Goal: Download file/media

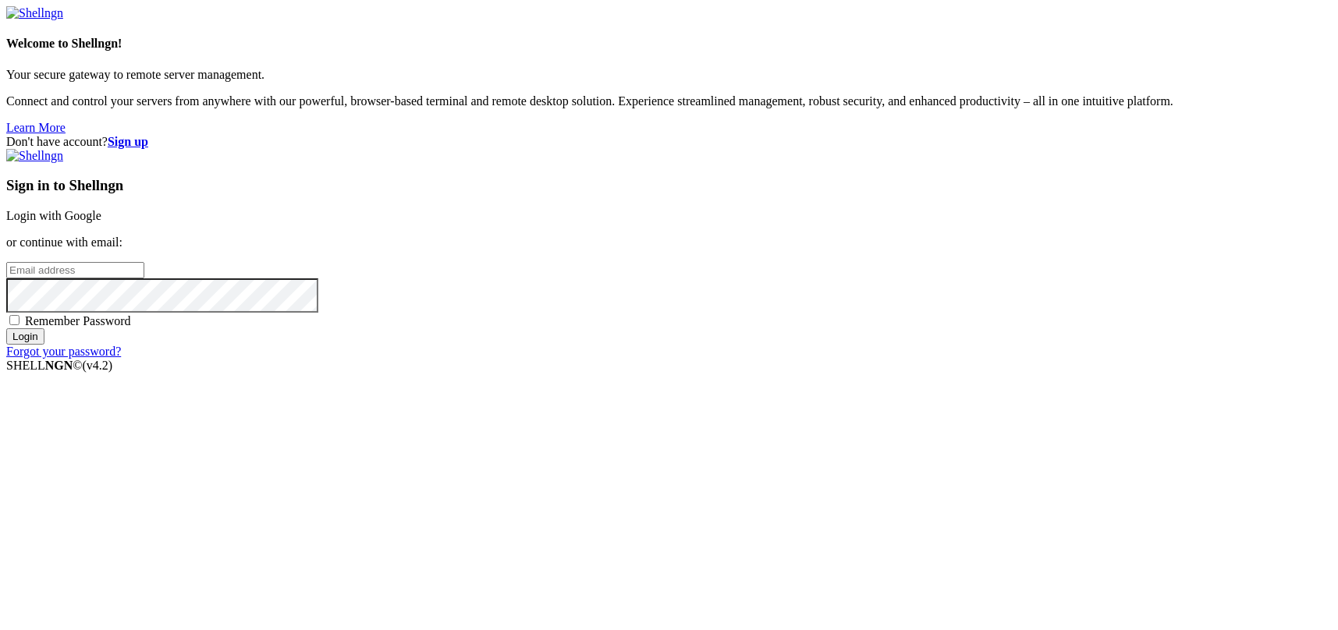
type input "kcs.fa"
click at [101, 222] on link "Login with Google" at bounding box center [53, 215] width 95 height 13
click at [101, 218] on link "Login with Google" at bounding box center [53, 215] width 95 height 13
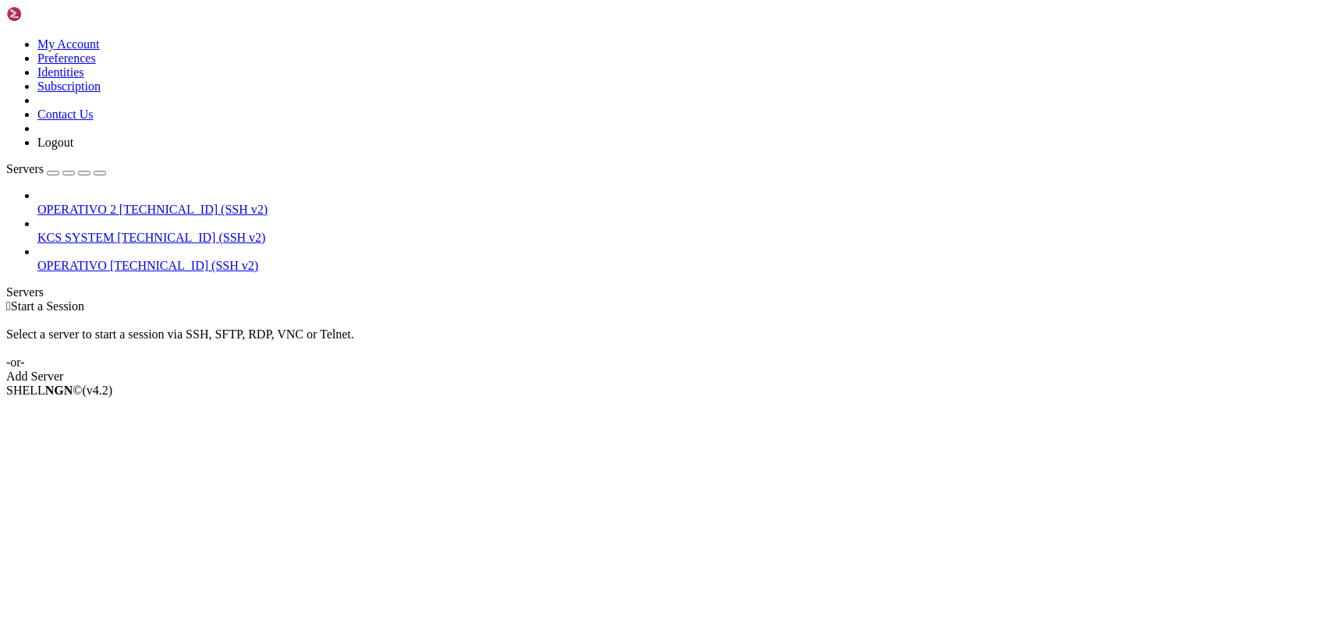
click at [100, 231] on span "KCS SYSTEM" at bounding box center [75, 237] width 76 height 13
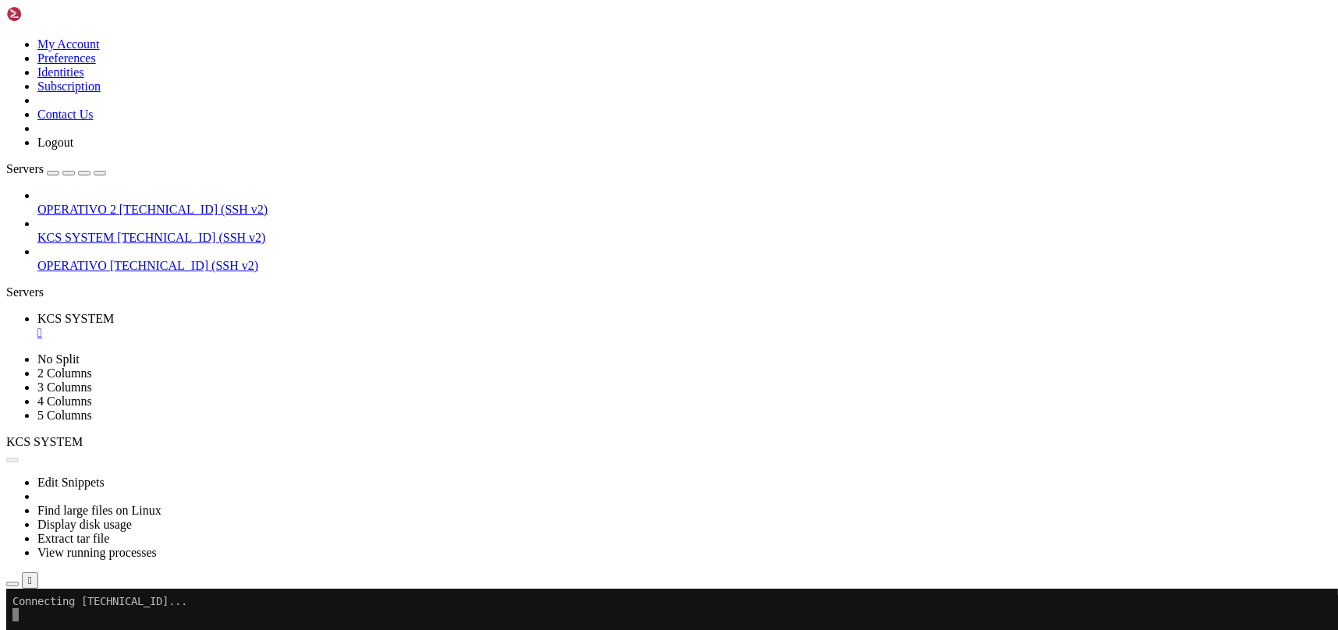
click at [12, 584] on icon "button" at bounding box center [12, 584] width 0 height 0
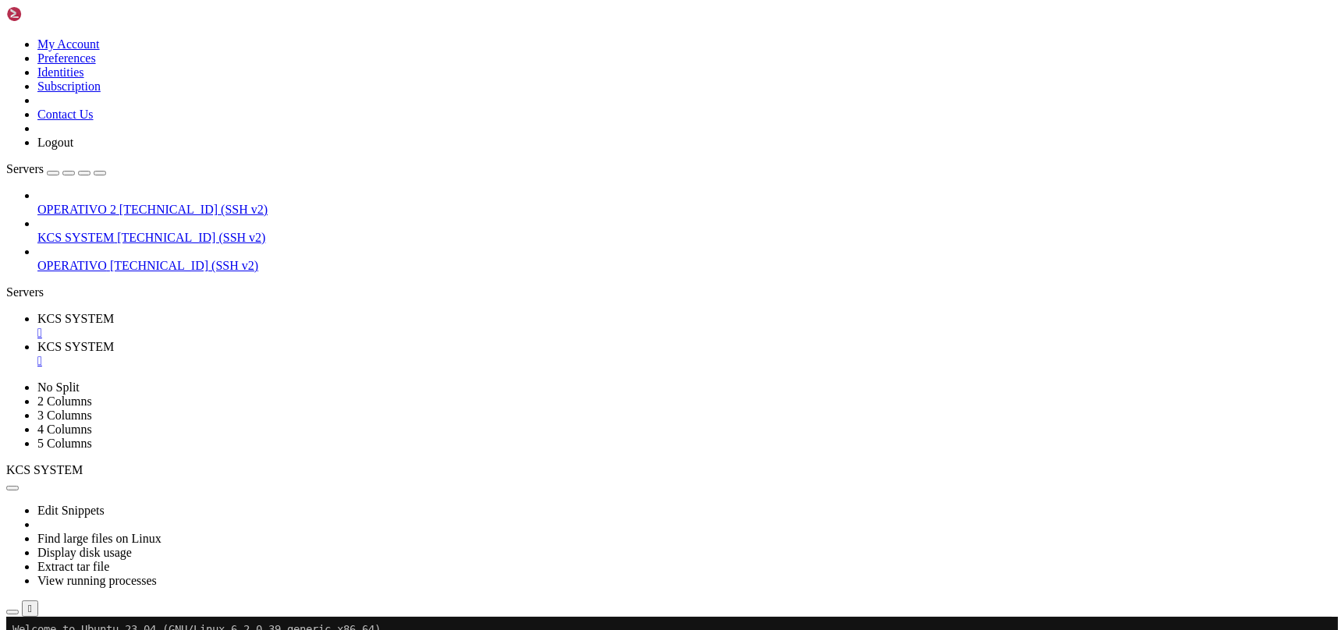
type input "/home/ubuntu/31-app-odoo2/instance"
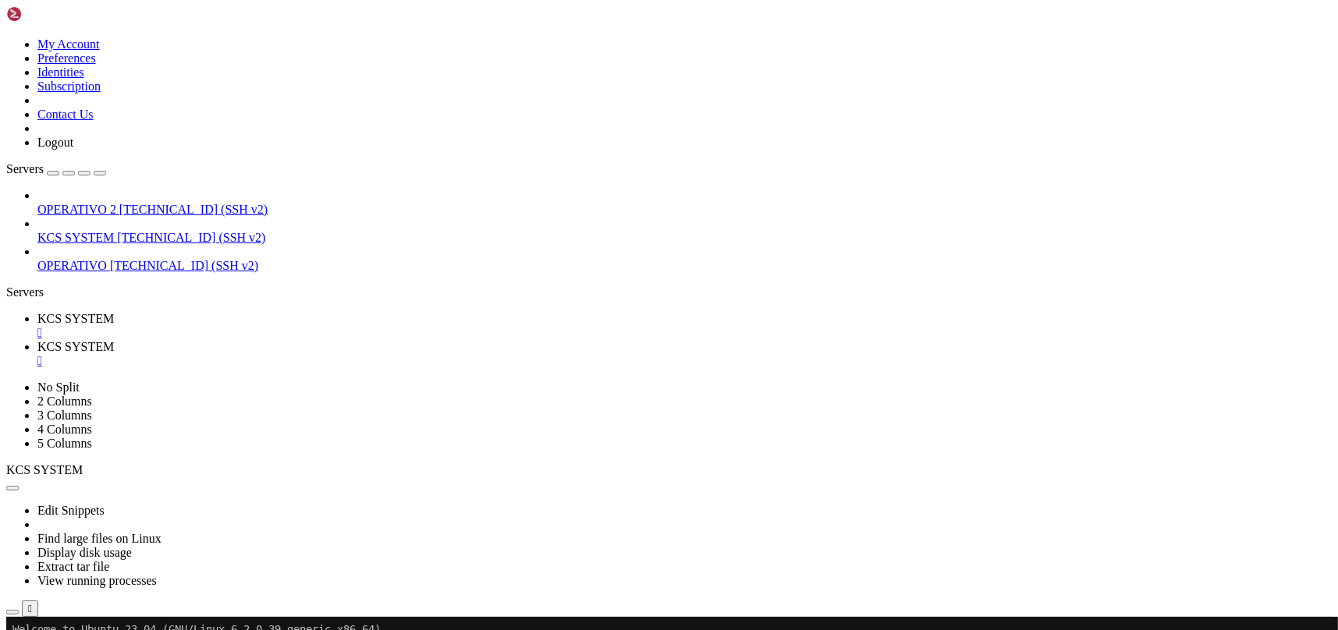
click at [409, 340] on link "KCS SYSTEM " at bounding box center [684, 354] width 1294 height 28
drag, startPoint x: 418, startPoint y: 20, endPoint x: 398, endPoint y: 12, distance: 21.7
click at [416, 354] on div "" at bounding box center [684, 361] width 1294 height 14
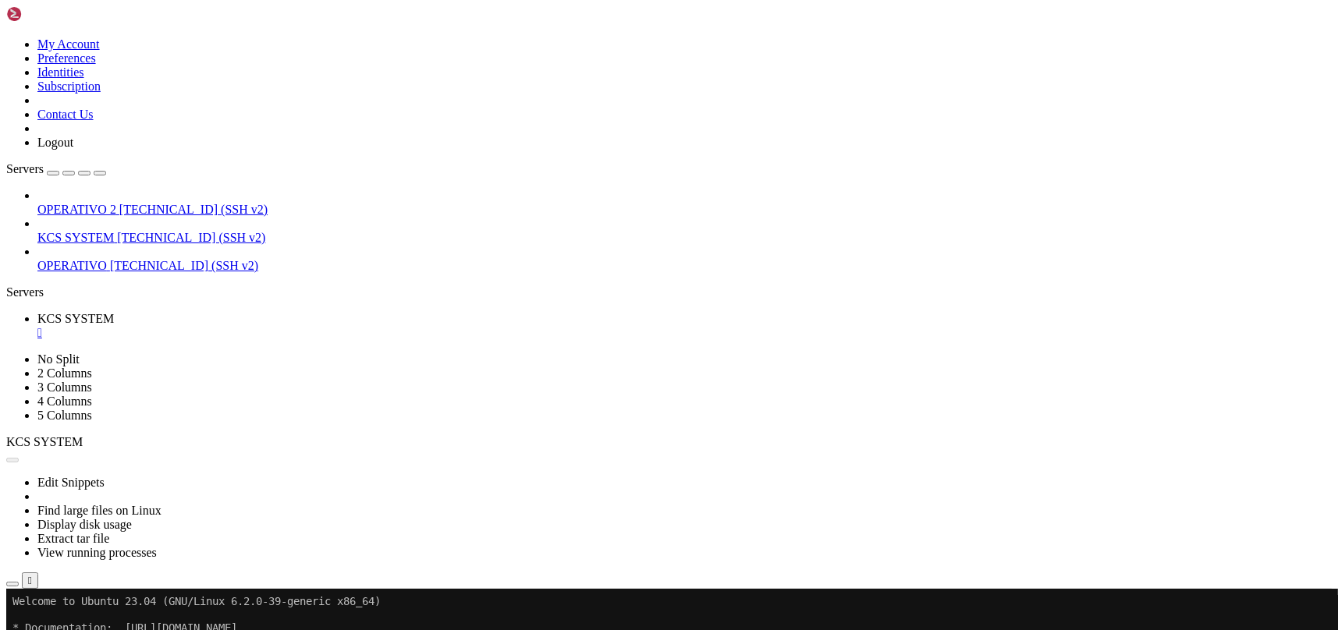
click at [305, 312] on link "KCS SYSTEM " at bounding box center [684, 326] width 1294 height 28
click at [300, 326] on div "" at bounding box center [684, 333] width 1294 height 14
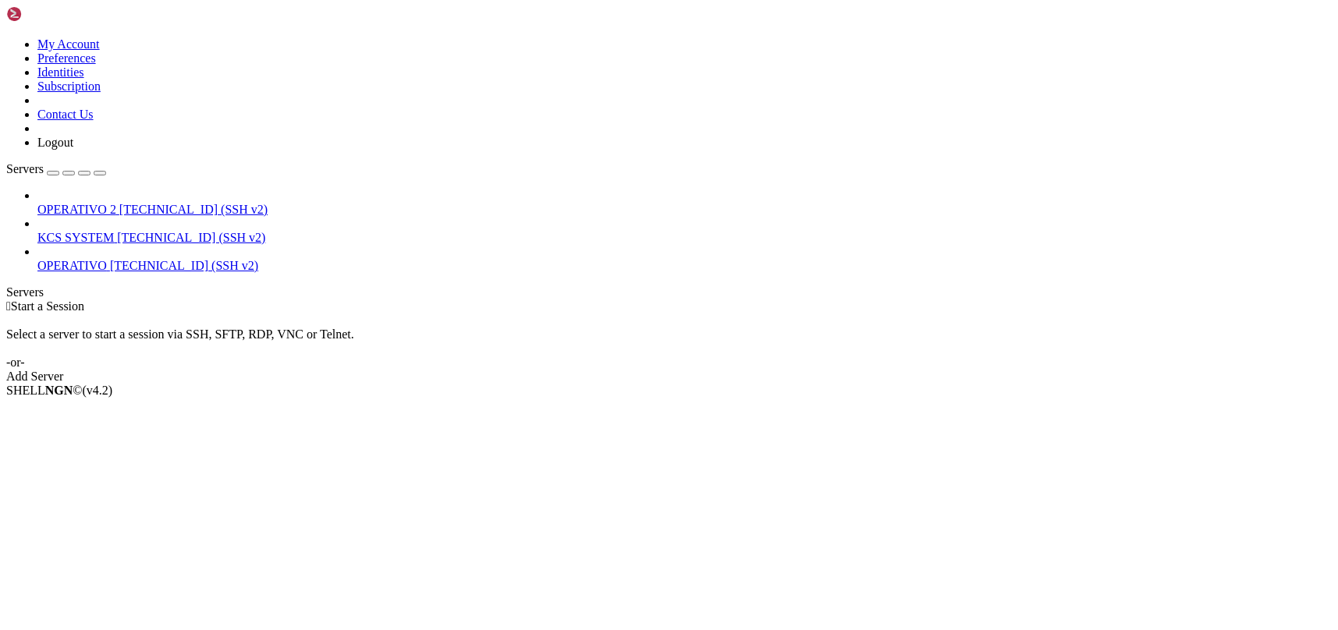
click at [114, 231] on span "KCS SYSTEM" at bounding box center [75, 237] width 76 height 13
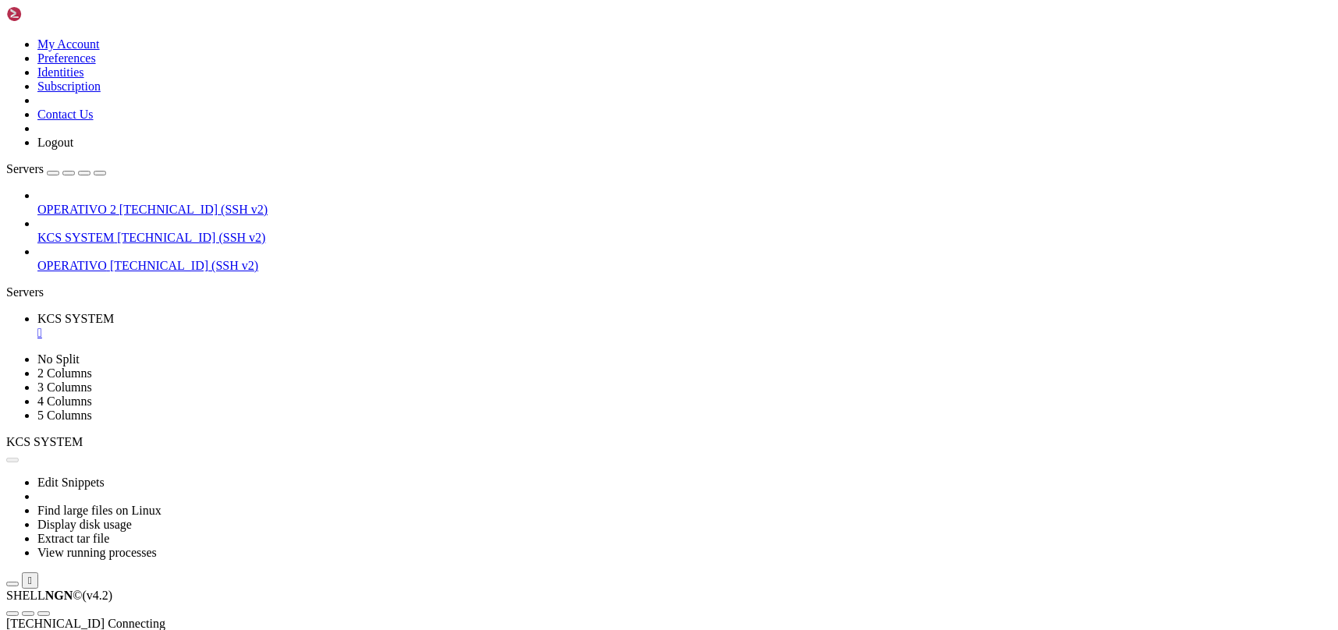
click at [12, 584] on icon "button" at bounding box center [12, 584] width 0 height 0
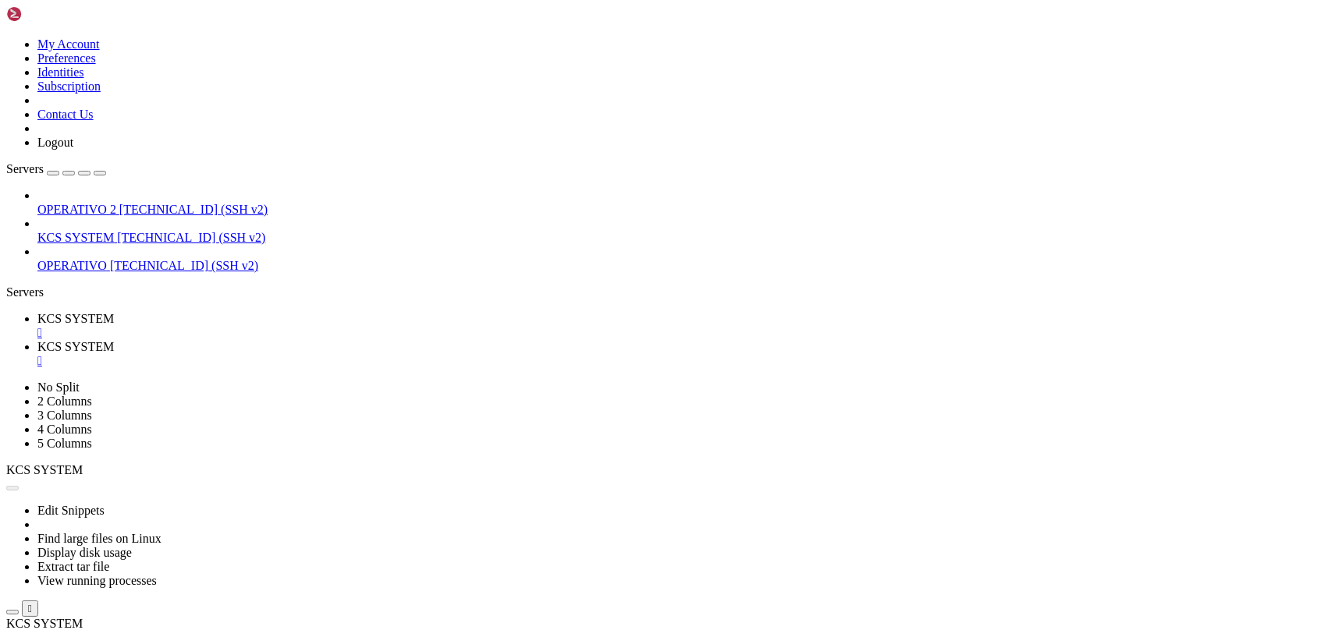
click at [419, 354] on div "" at bounding box center [684, 361] width 1294 height 14
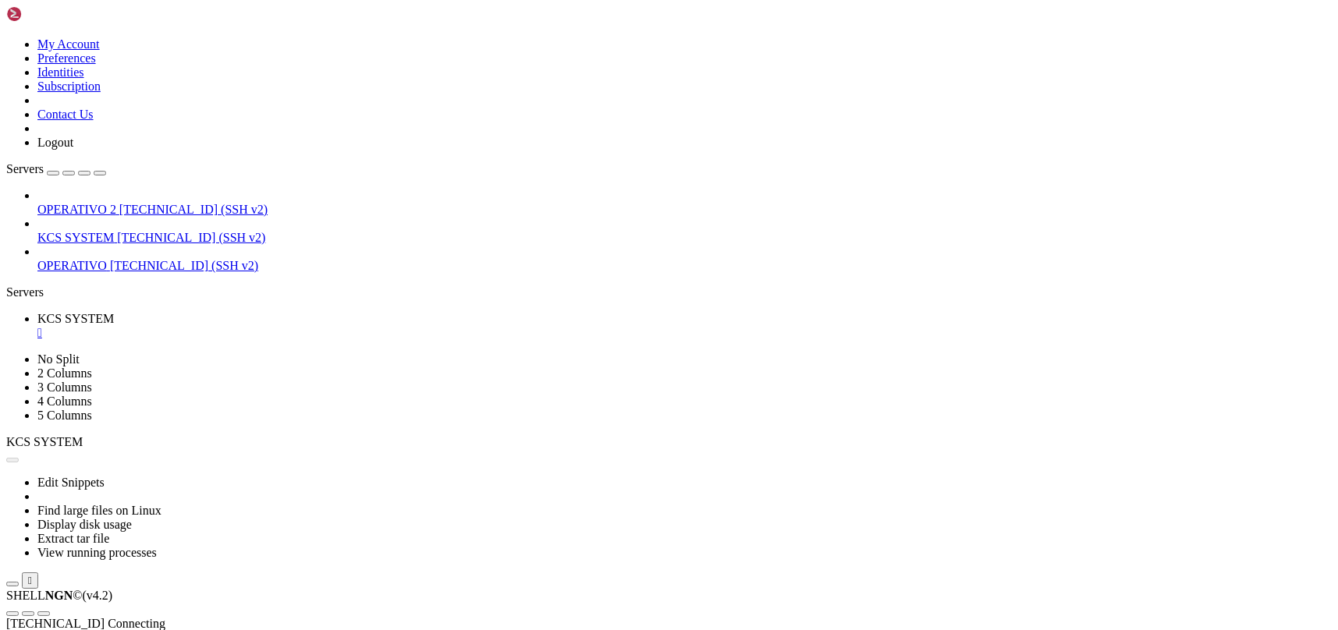
click at [293, 326] on div "" at bounding box center [684, 333] width 1294 height 14
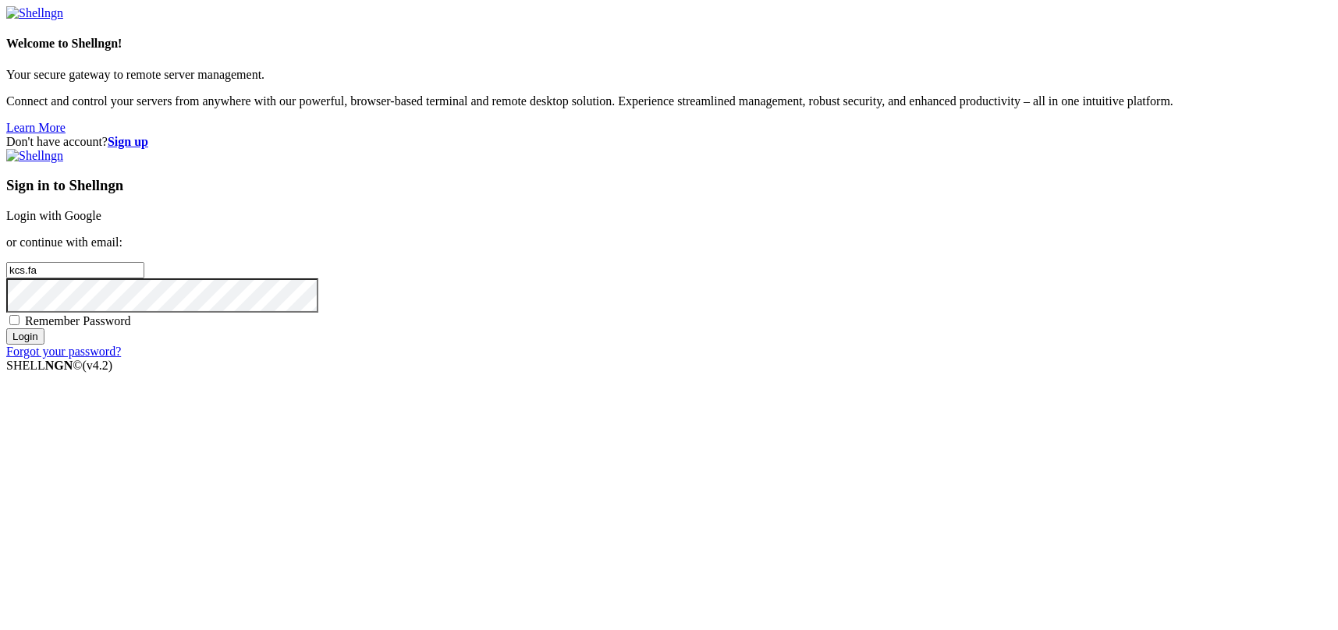
click at [101, 222] on link "Login with Google" at bounding box center [53, 215] width 95 height 13
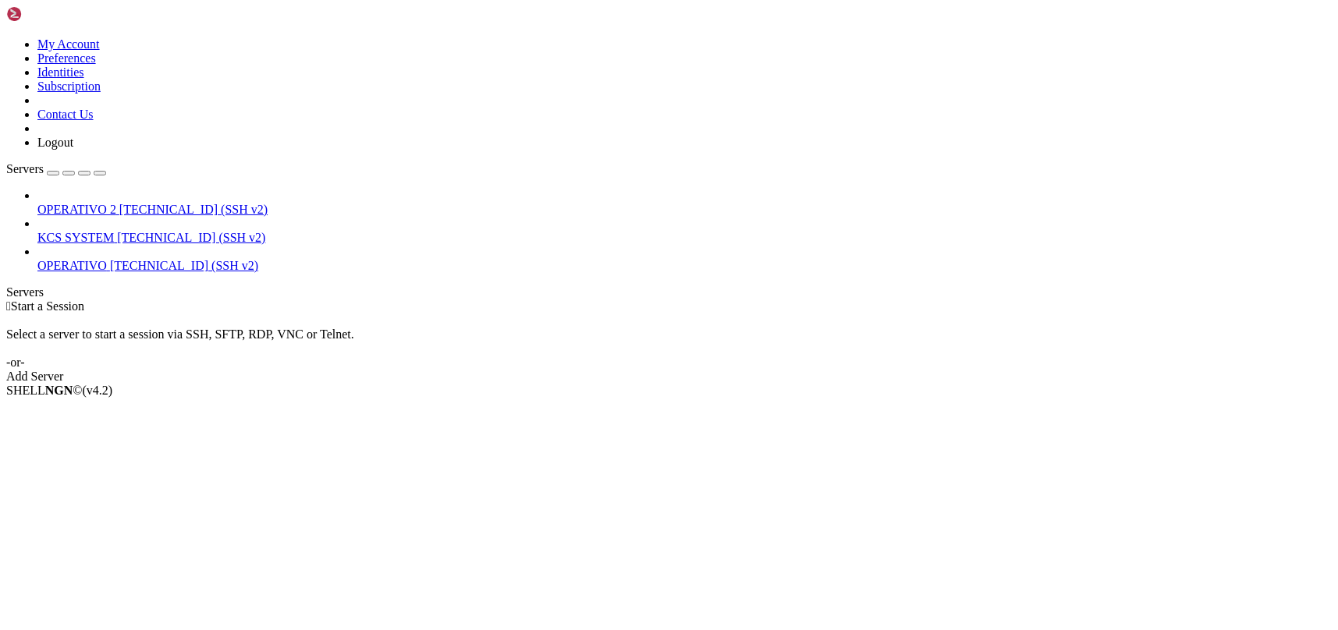
click at [86, 231] on span "KCS SYSTEM" at bounding box center [75, 237] width 76 height 13
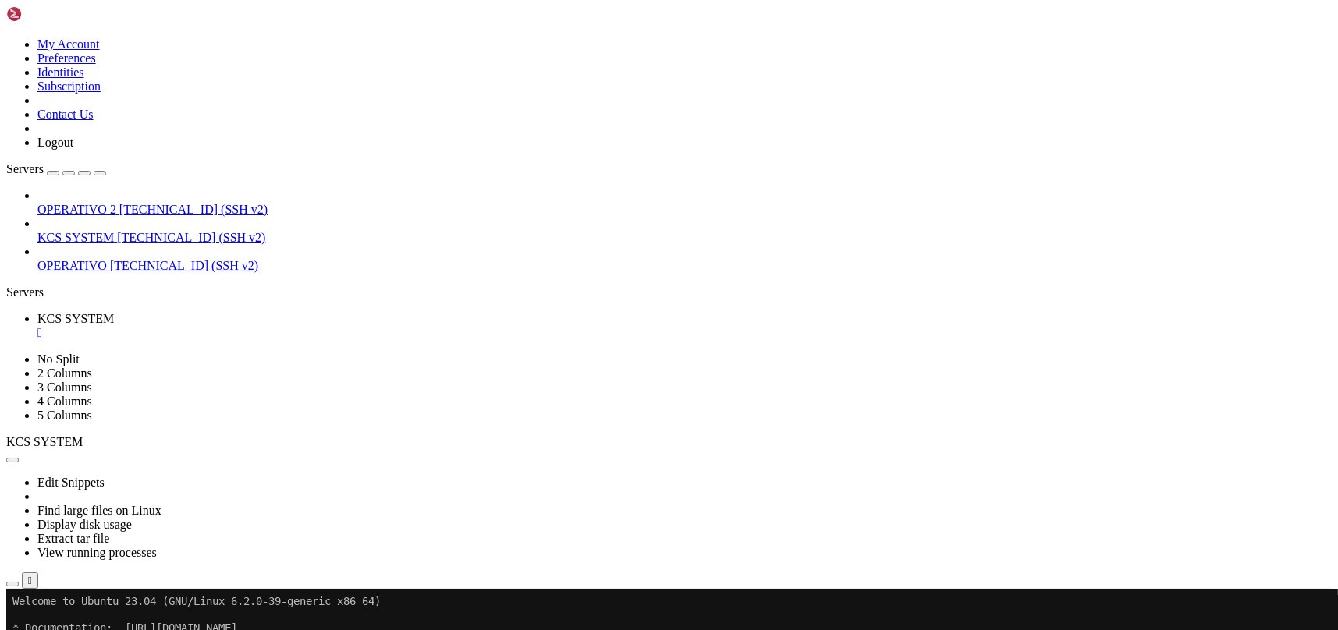
click at [12, 584] on icon "button" at bounding box center [12, 584] width 0 height 0
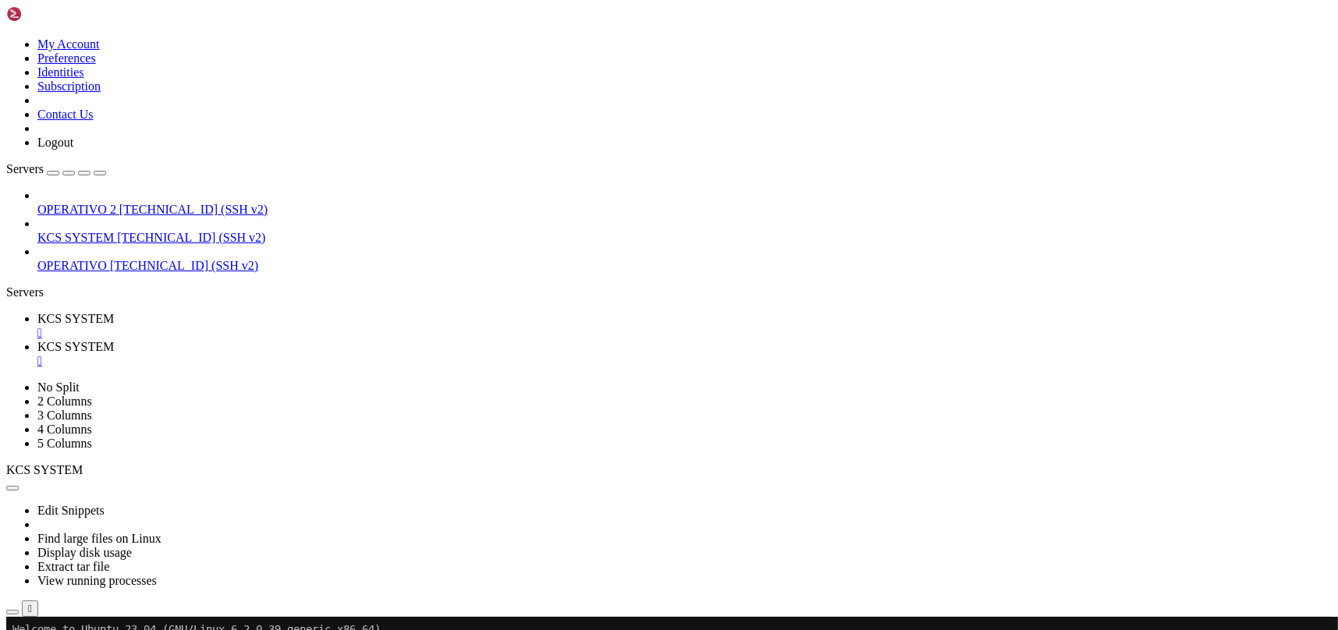
type input "/home/ubuntu"
click at [416, 354] on div "" at bounding box center [684, 361] width 1294 height 14
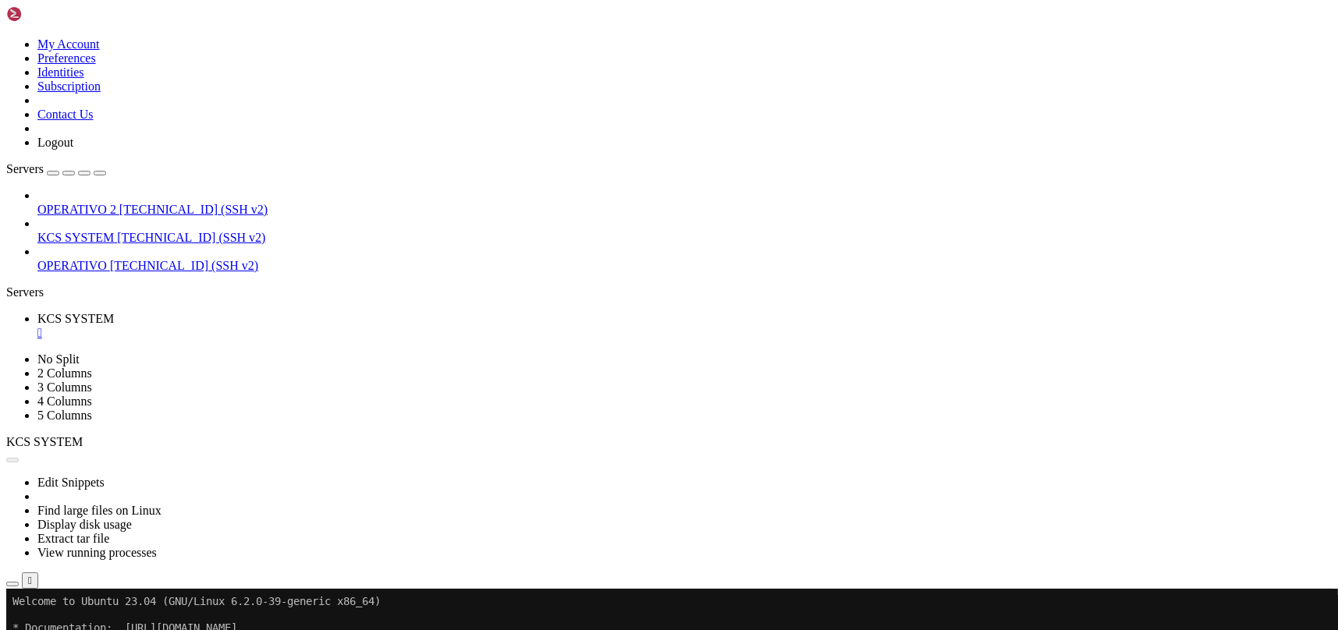
click at [293, 326] on div "" at bounding box center [684, 333] width 1294 height 14
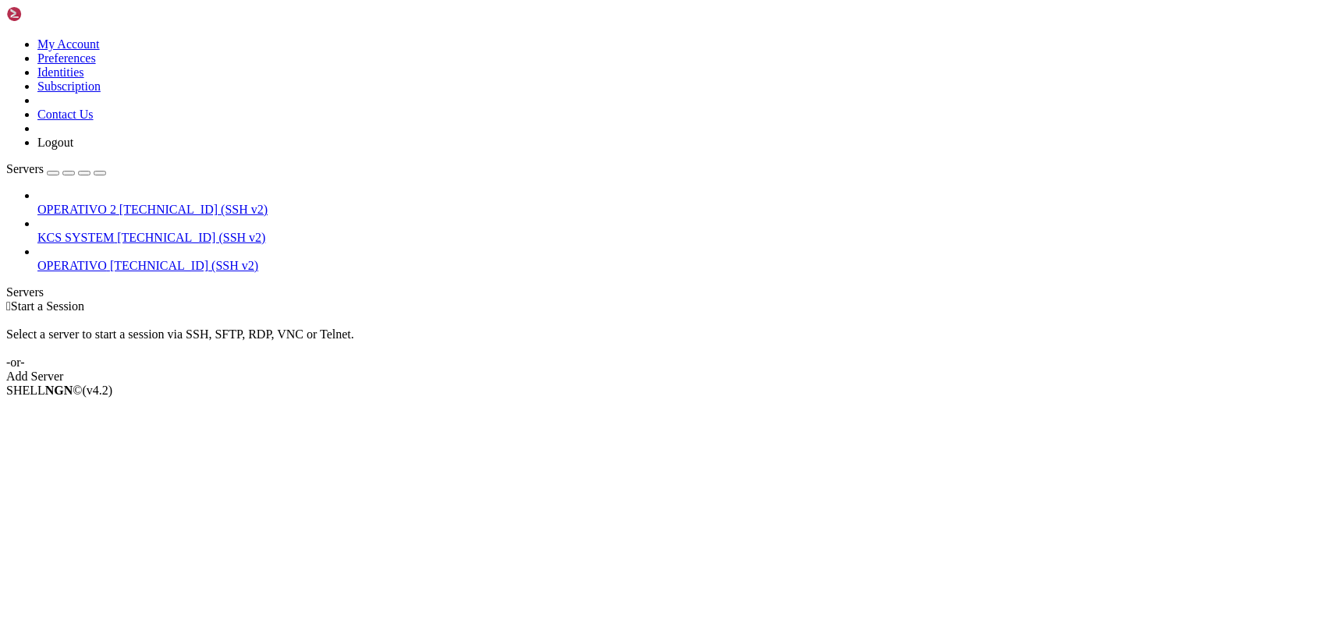
click at [114, 231] on span "KCS SYSTEM" at bounding box center [75, 237] width 76 height 13
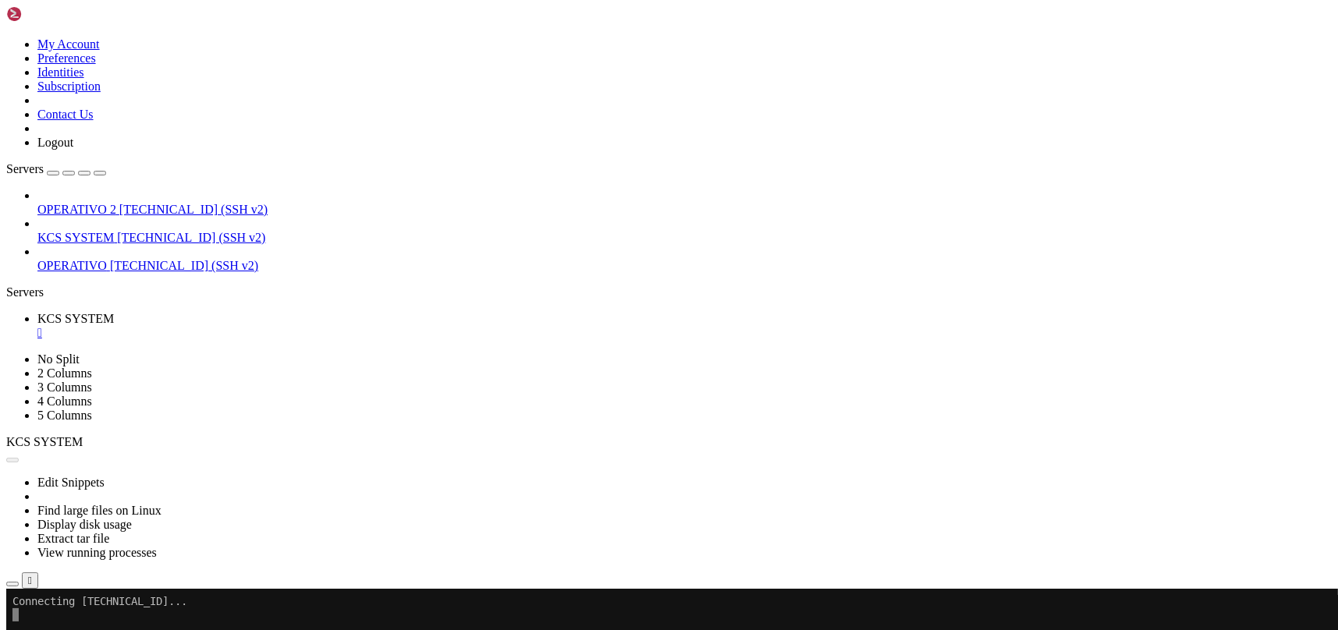
scroll to position [0, 0]
click at [12, 584] on icon "button" at bounding box center [12, 584] width 0 height 0
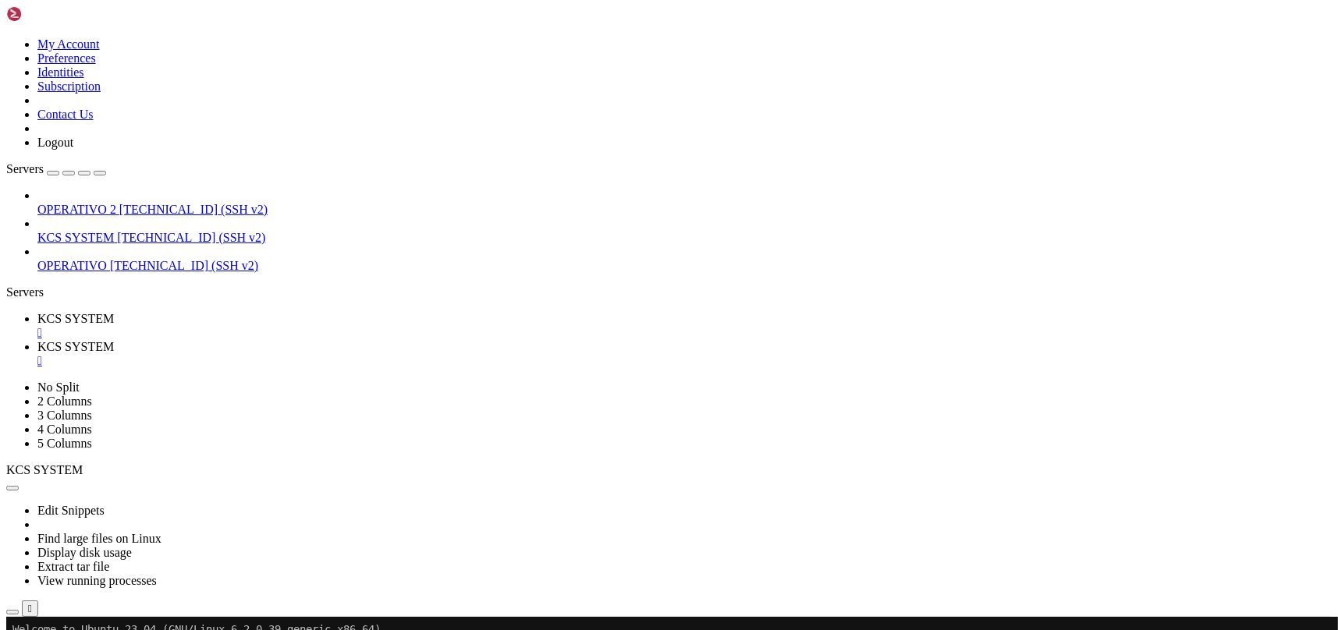
type input "/home/ubuntu/31-app-odoo2"
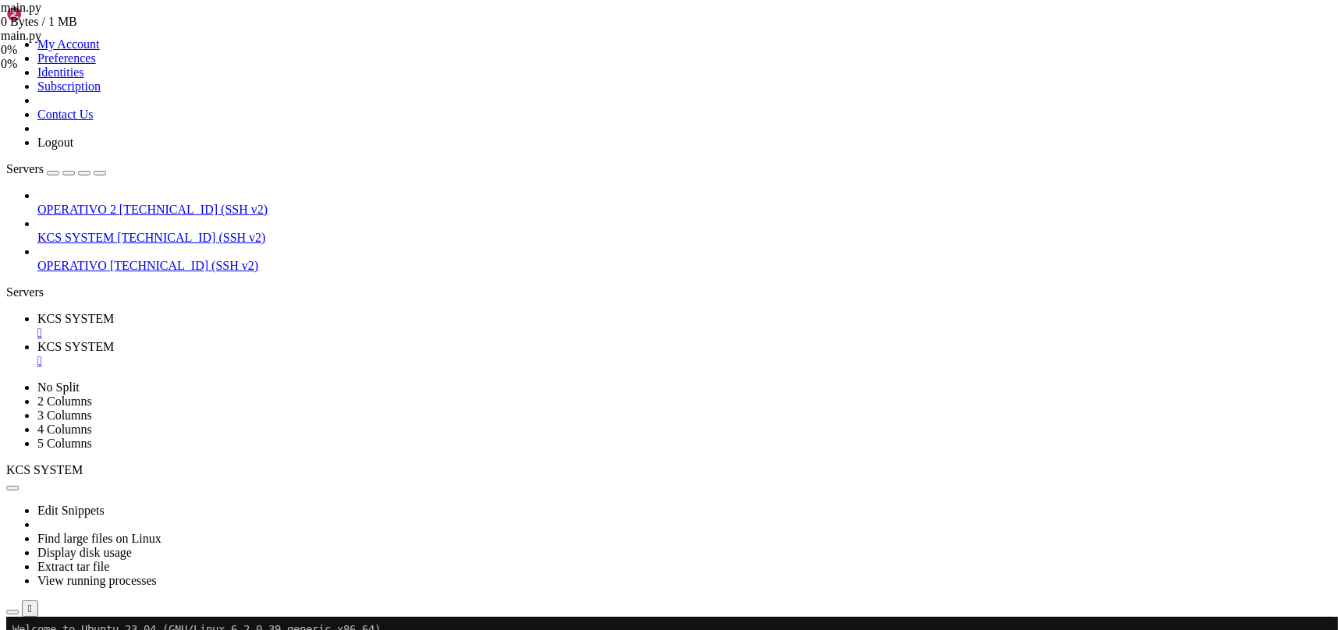
click at [114, 312] on span "KCS SYSTEM" at bounding box center [75, 318] width 76 height 13
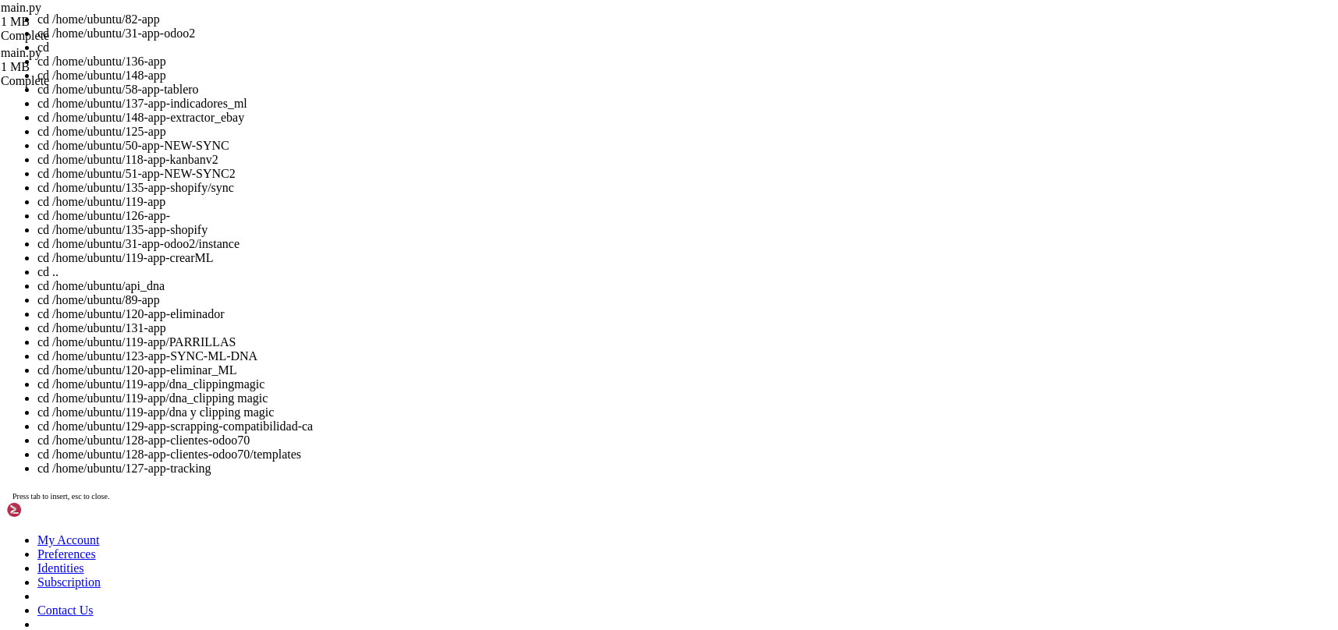
scroll to position [0, 0]
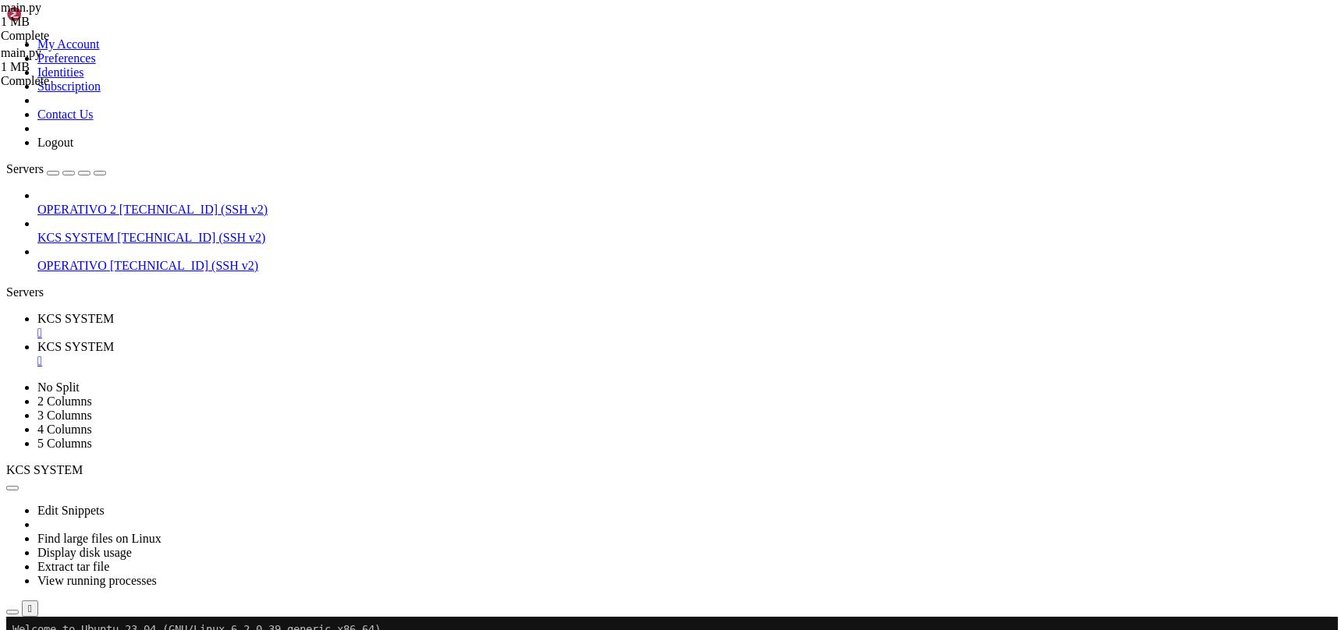
click at [114, 340] on span "KCS SYSTEM" at bounding box center [75, 346] width 76 height 13
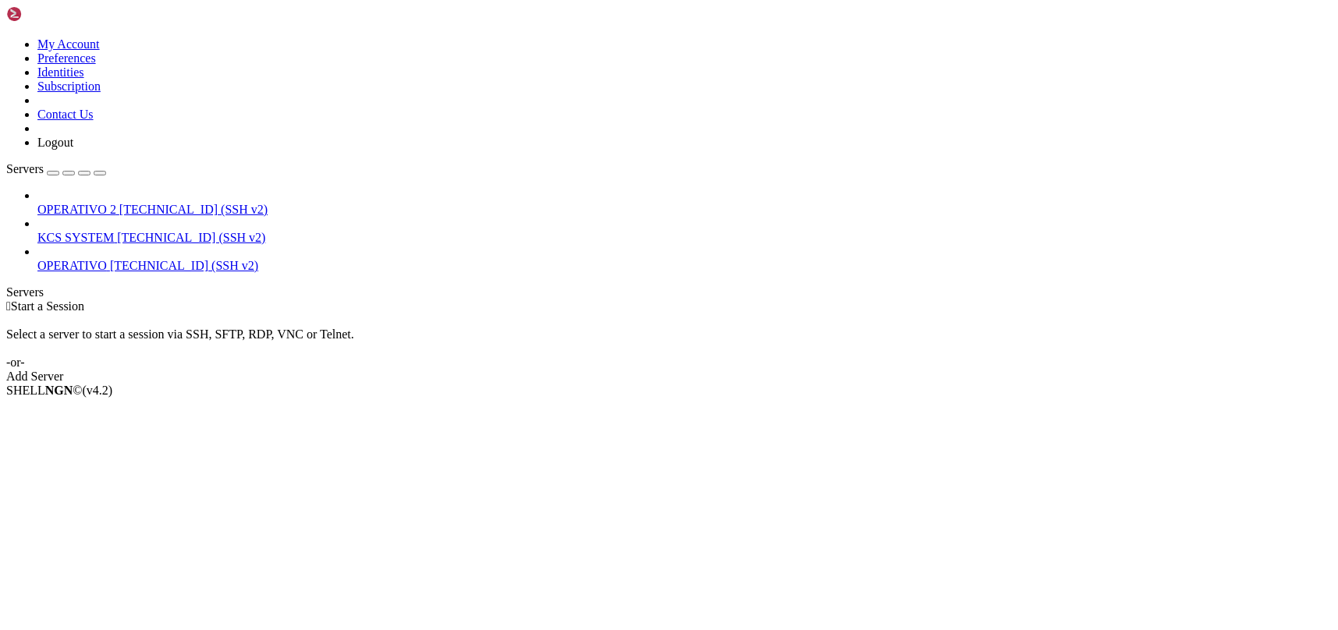
click at [117, 231] on span "[TECHNICAL_ID] (SSH v2)" at bounding box center [191, 237] width 148 height 13
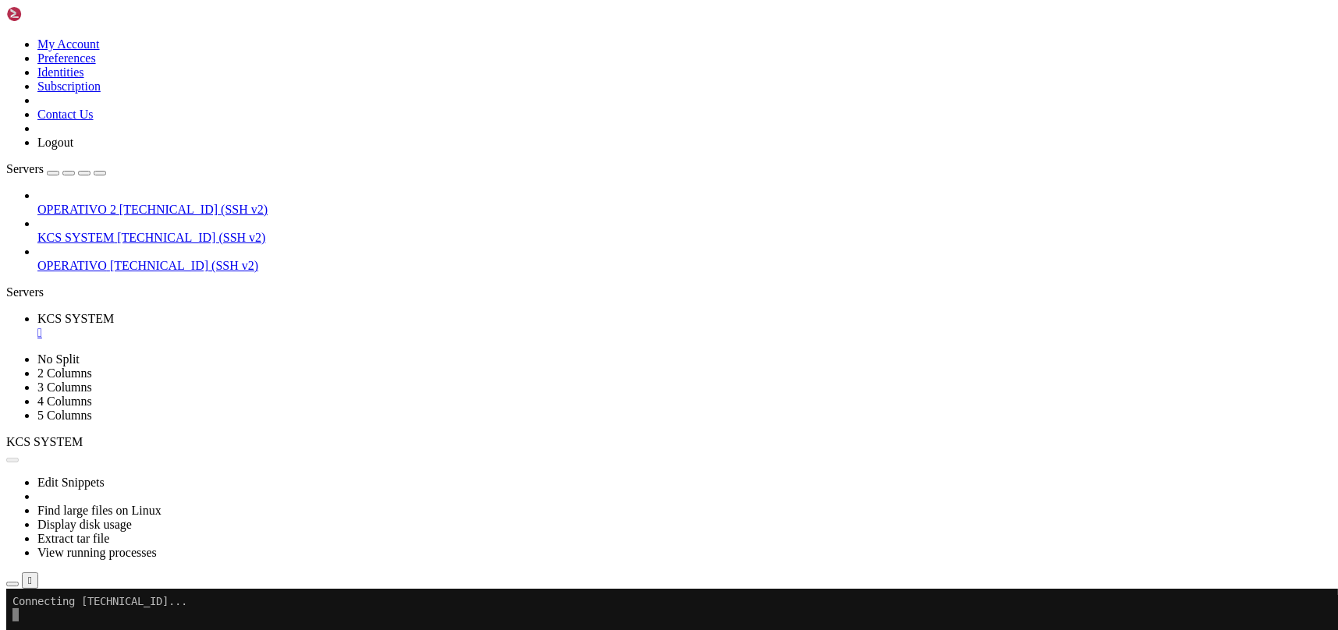
click at [12, 584] on icon "button" at bounding box center [12, 584] width 0 height 0
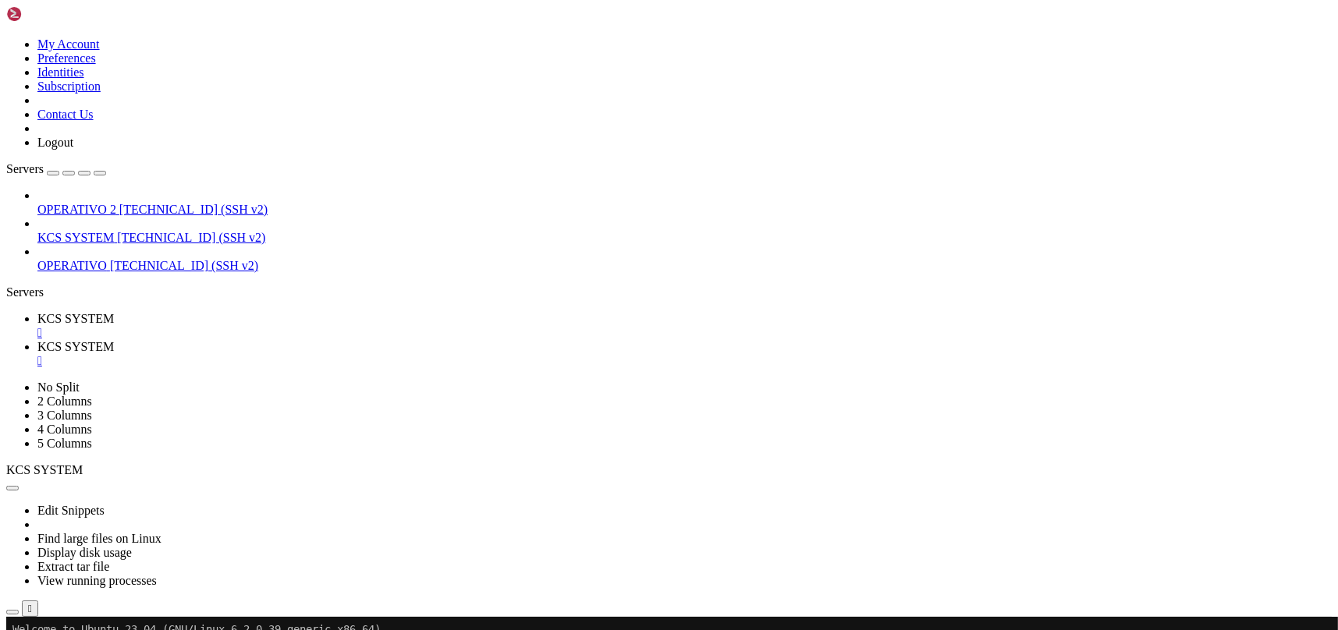
type input "/home/ubuntu/31-app-odoo2"
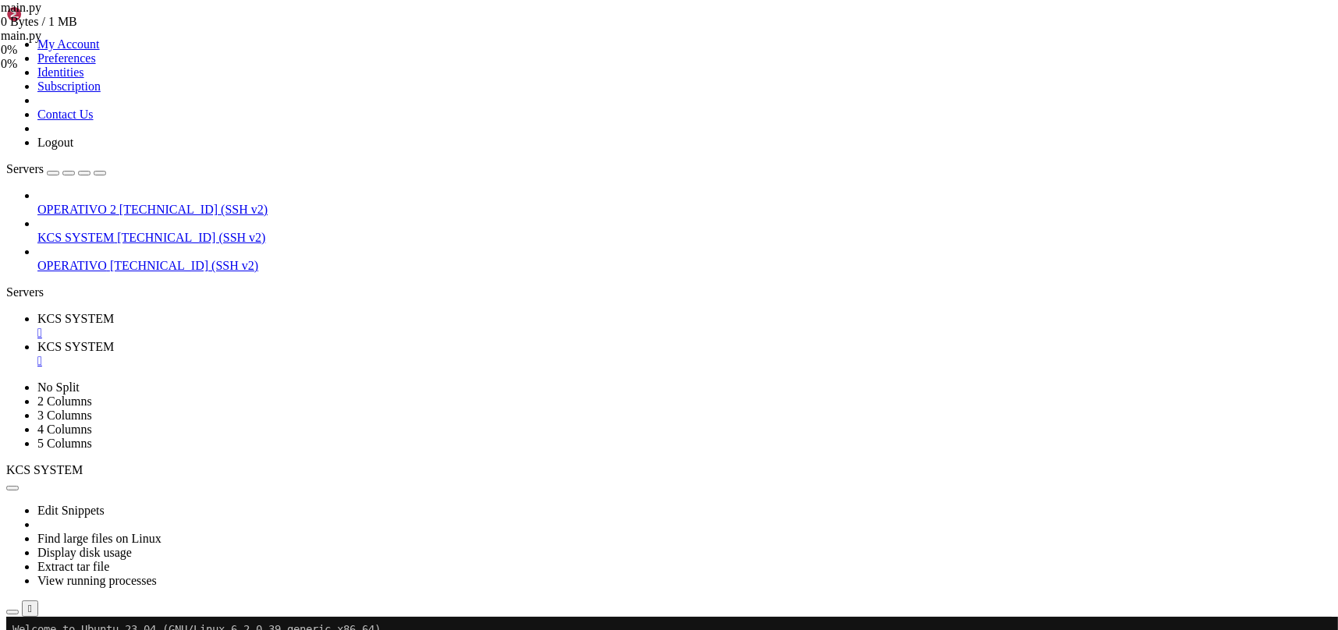
click at [114, 312] on span "KCS SYSTEM" at bounding box center [75, 318] width 76 height 13
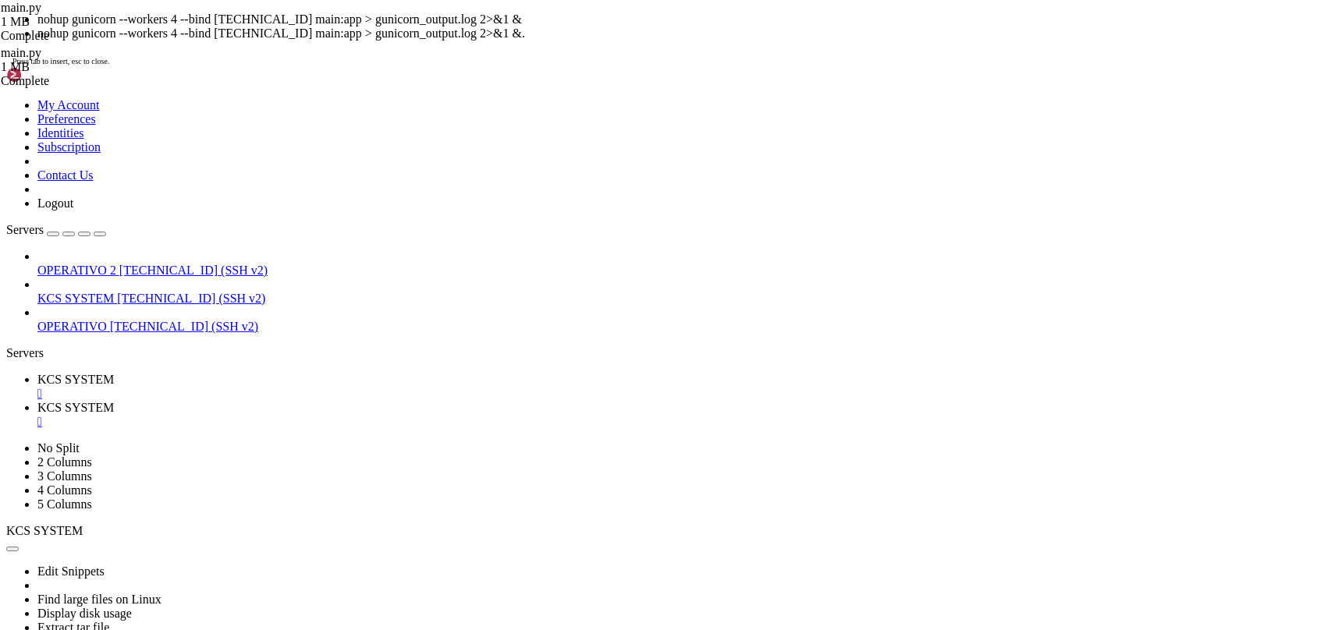
scroll to position [145, 0]
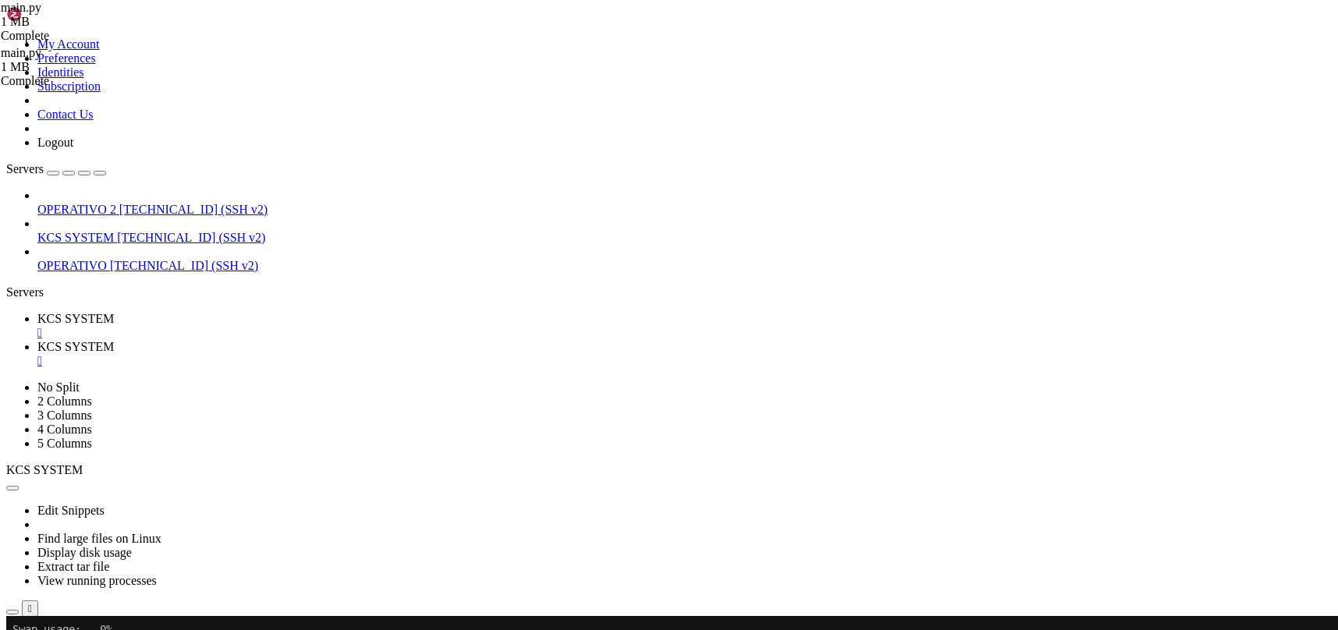
click at [363, 340] on link "KCS SYSTEM " at bounding box center [684, 354] width 1294 height 28
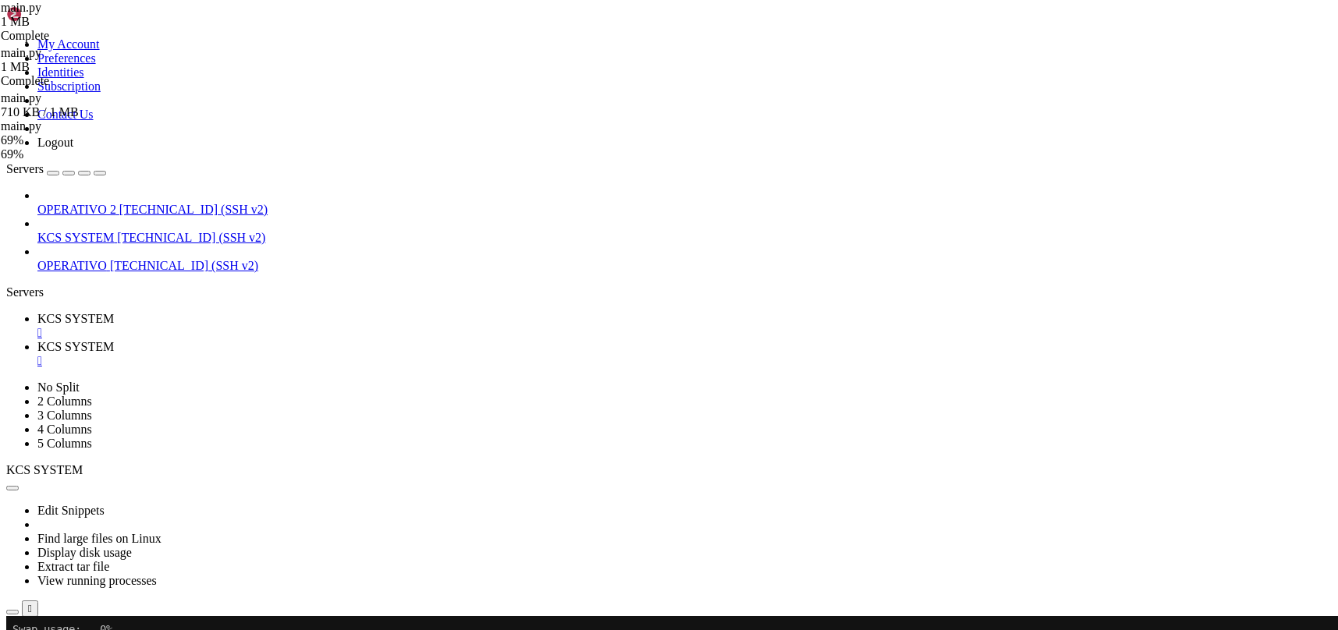
click at [254, 312] on link "KCS SYSTEM " at bounding box center [684, 326] width 1294 height 28
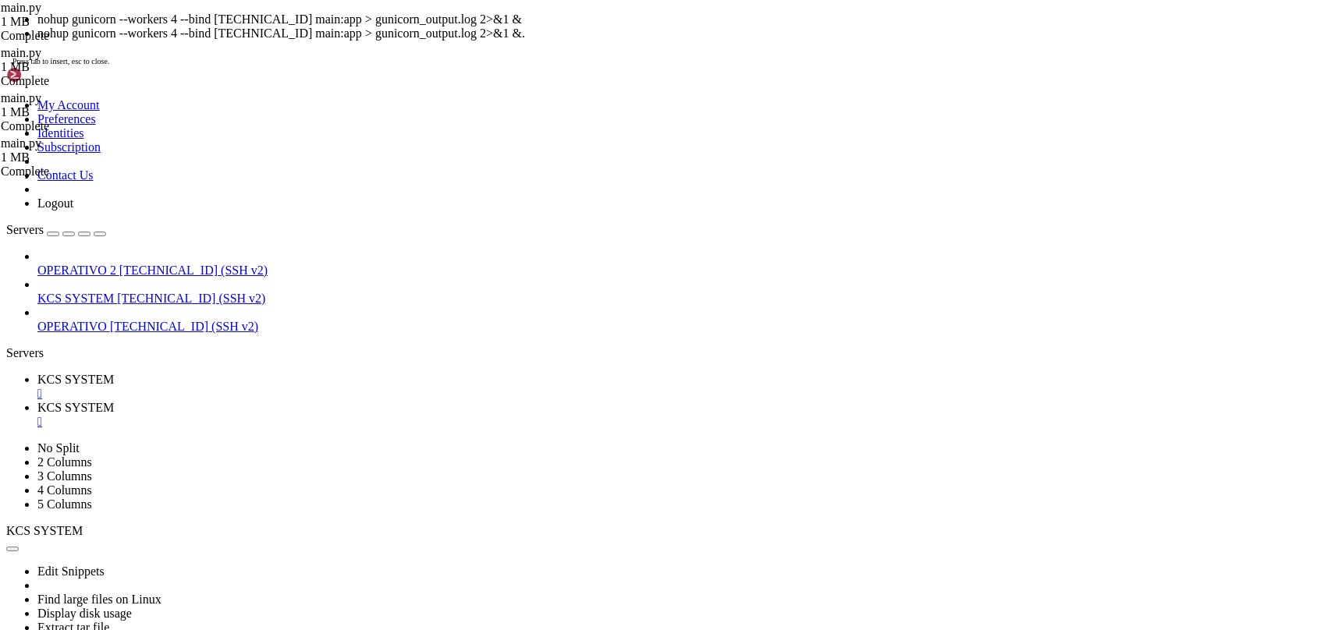
scroll to position [252, 0]
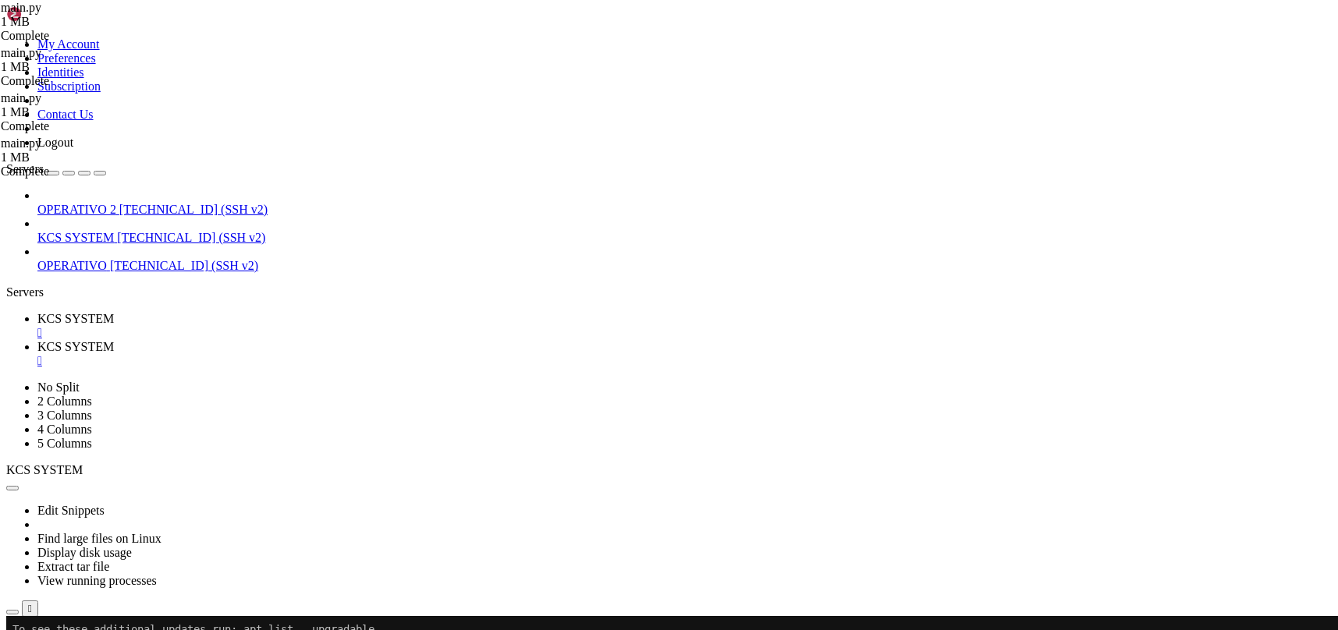
click at [321, 477] on div "Edit Snippets Find large files on Linux Display disk usage Extract tar file Vie…" at bounding box center [668, 547] width 1325 height 140
click at [114, 340] on span "KCS SYSTEM" at bounding box center [75, 346] width 76 height 13
click at [114, 312] on span "KCS SYSTEM" at bounding box center [75, 318] width 76 height 13
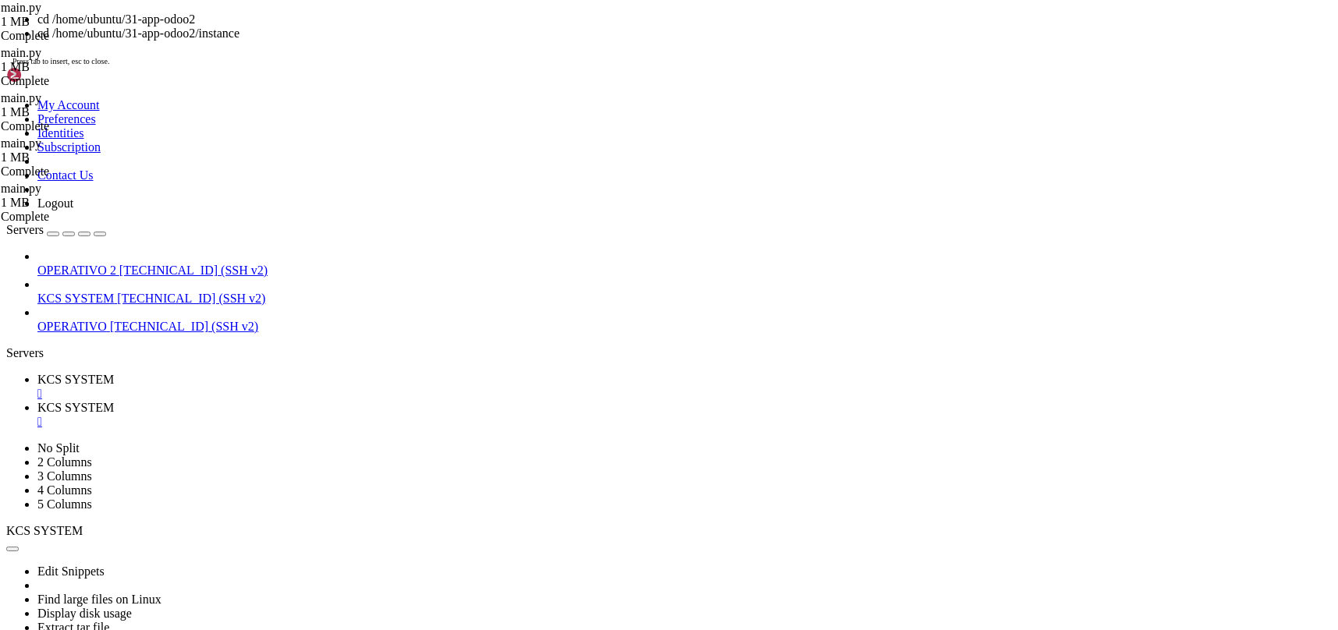
scroll to position [278, 0]
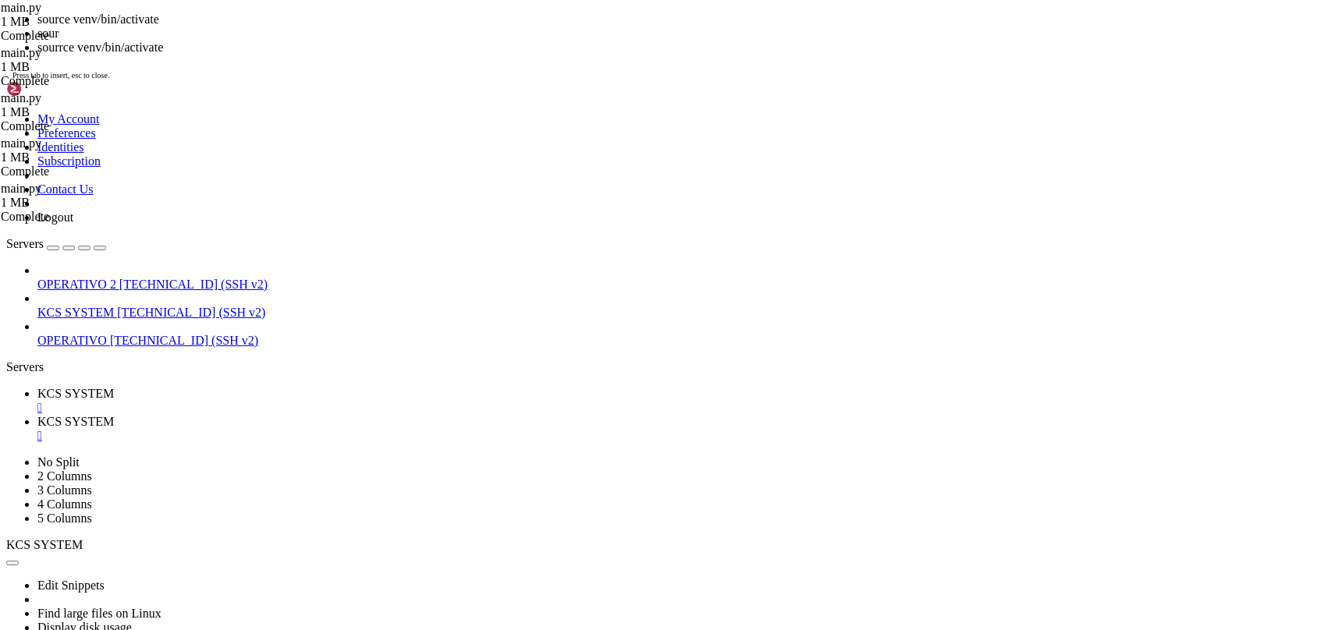
click at [417, 429] on div "" at bounding box center [684, 436] width 1294 height 14
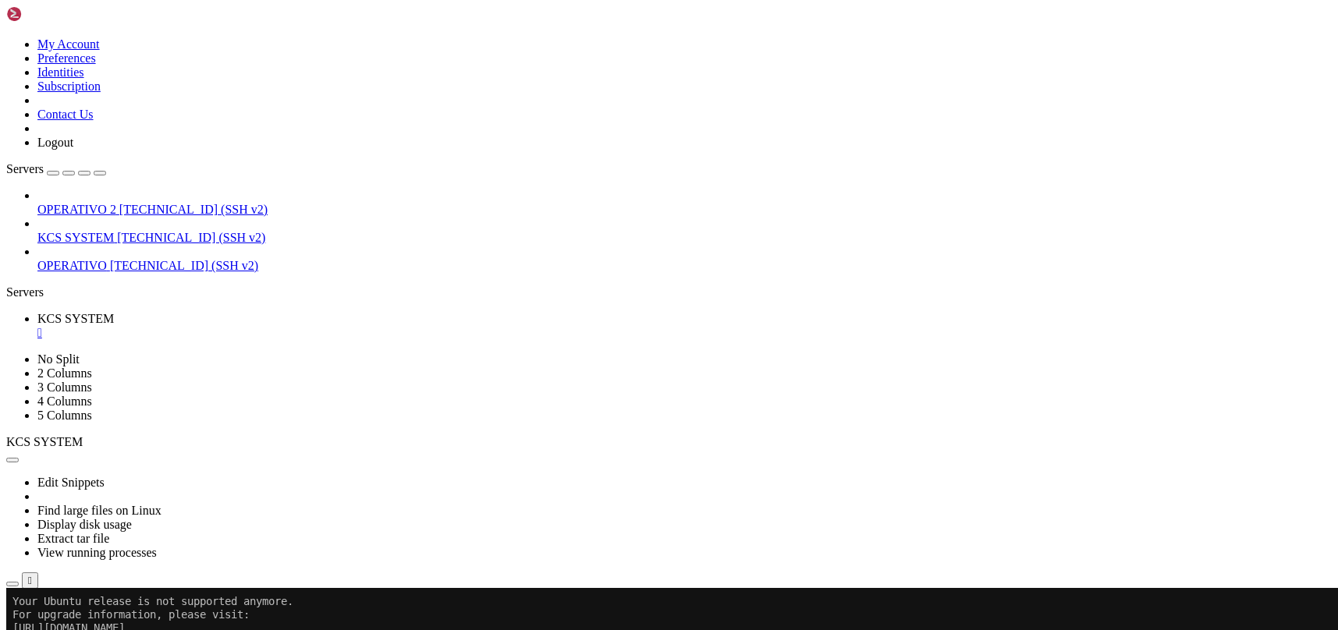
click at [301, 326] on div "" at bounding box center [684, 333] width 1294 height 14
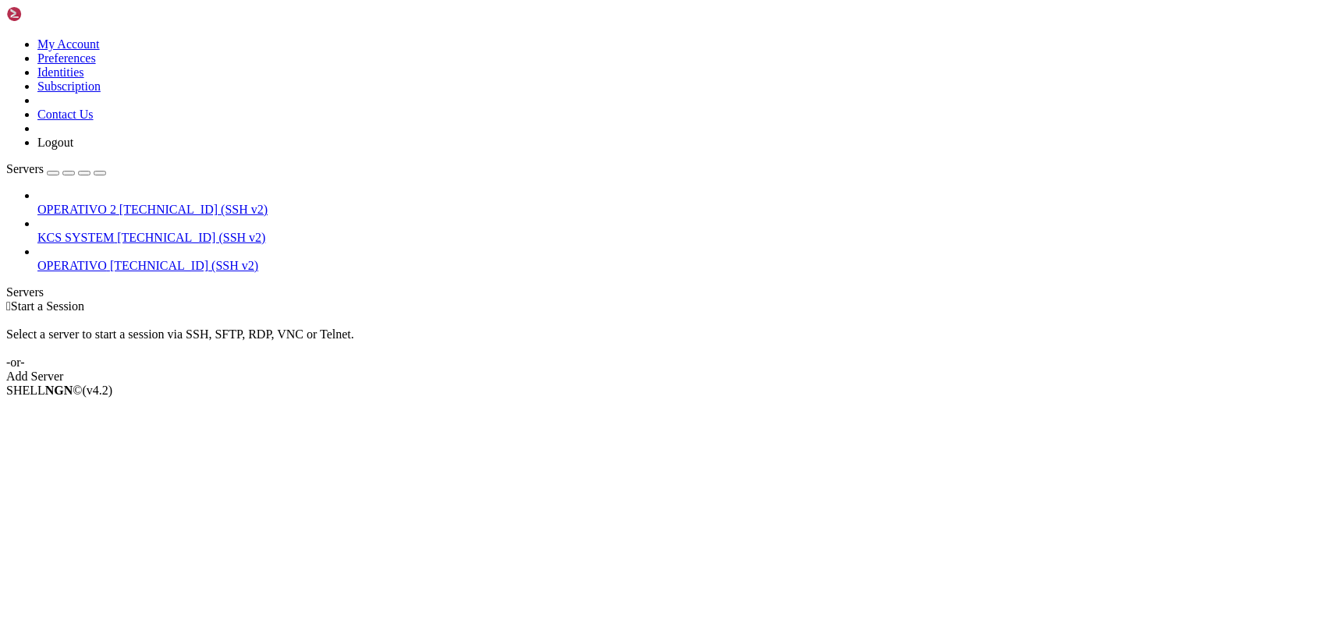
click at [114, 231] on span "KCS SYSTEM" at bounding box center [75, 237] width 76 height 13
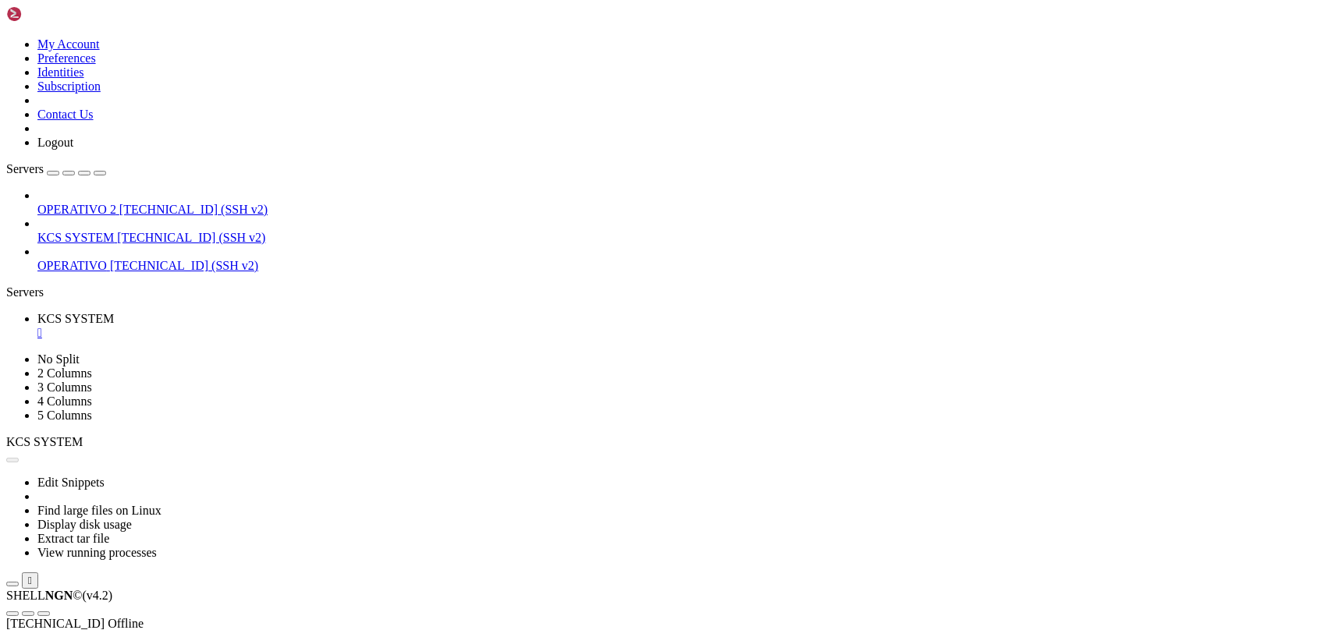
scroll to position [0, 0]
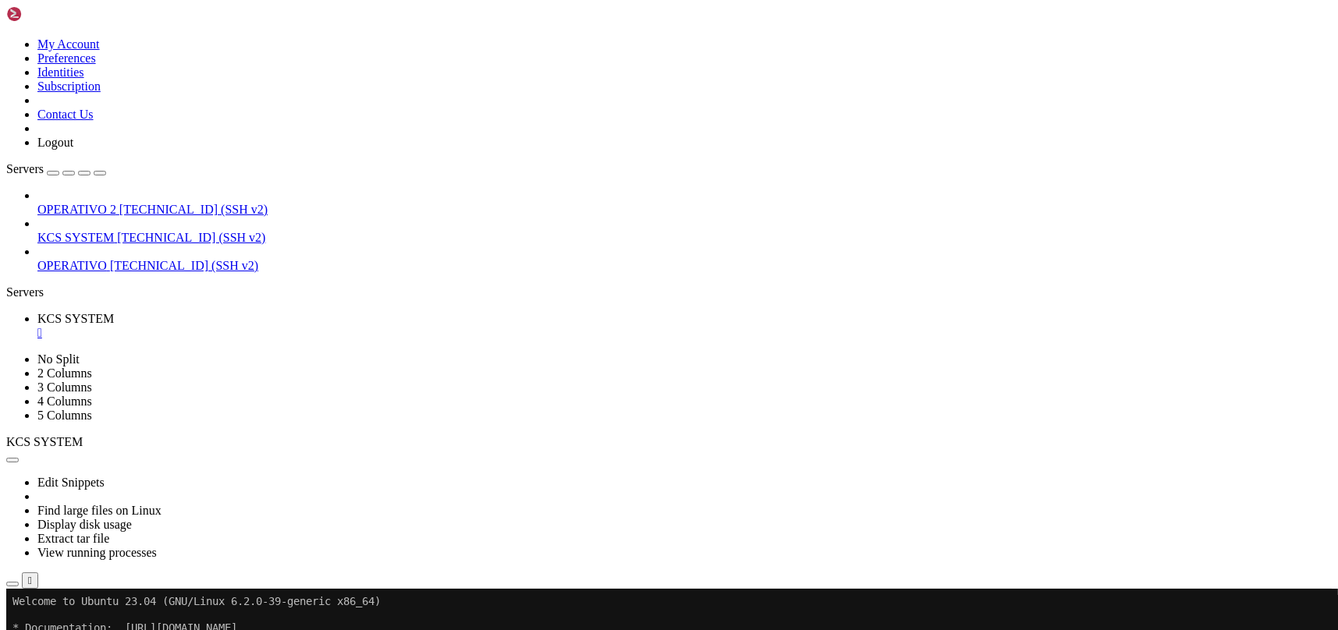
click at [12, 584] on icon "button" at bounding box center [12, 584] width 0 height 0
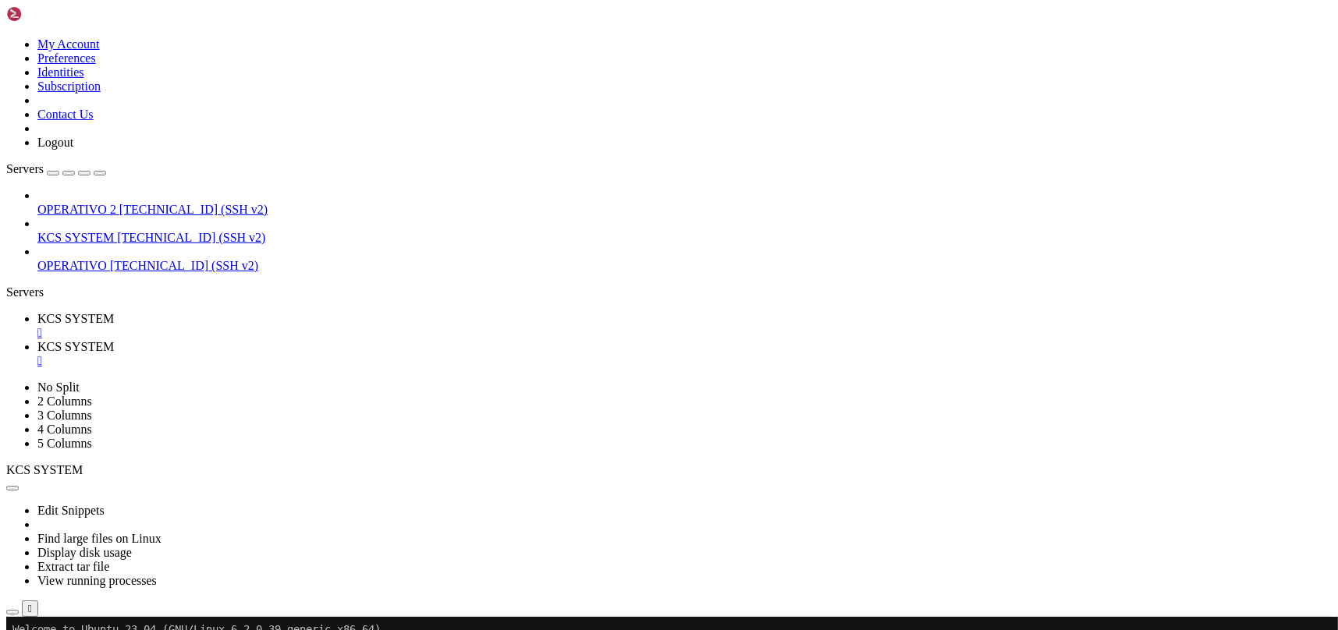
type input "/home/ubuntu/31-app-odoo2"
click at [114, 312] on span "KCS SYSTEM" at bounding box center [75, 318] width 76 height 13
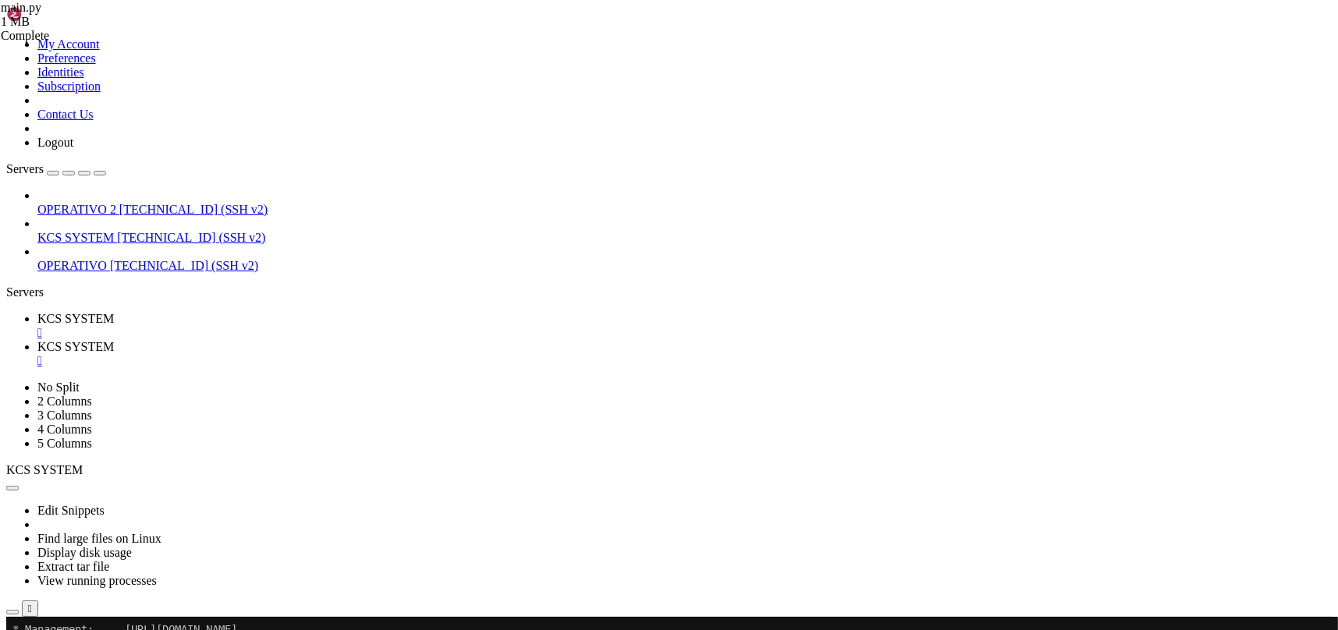
scroll to position [66, 0]
drag, startPoint x: 402, startPoint y: 17, endPoint x: 412, endPoint y: 16, distance: 9.4
click at [114, 340] on span "KCS SYSTEM" at bounding box center [75, 346] width 76 height 13
click at [412, 354] on div "" at bounding box center [684, 361] width 1294 height 14
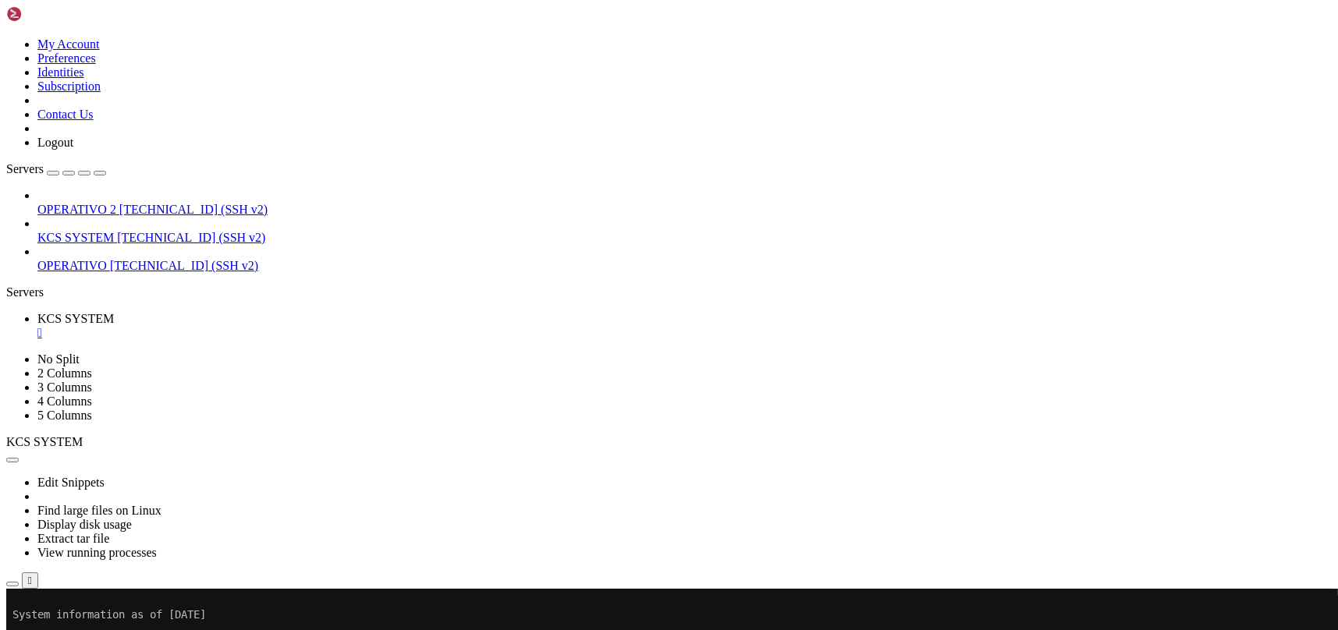
click at [295, 326] on div "" at bounding box center [684, 333] width 1294 height 14
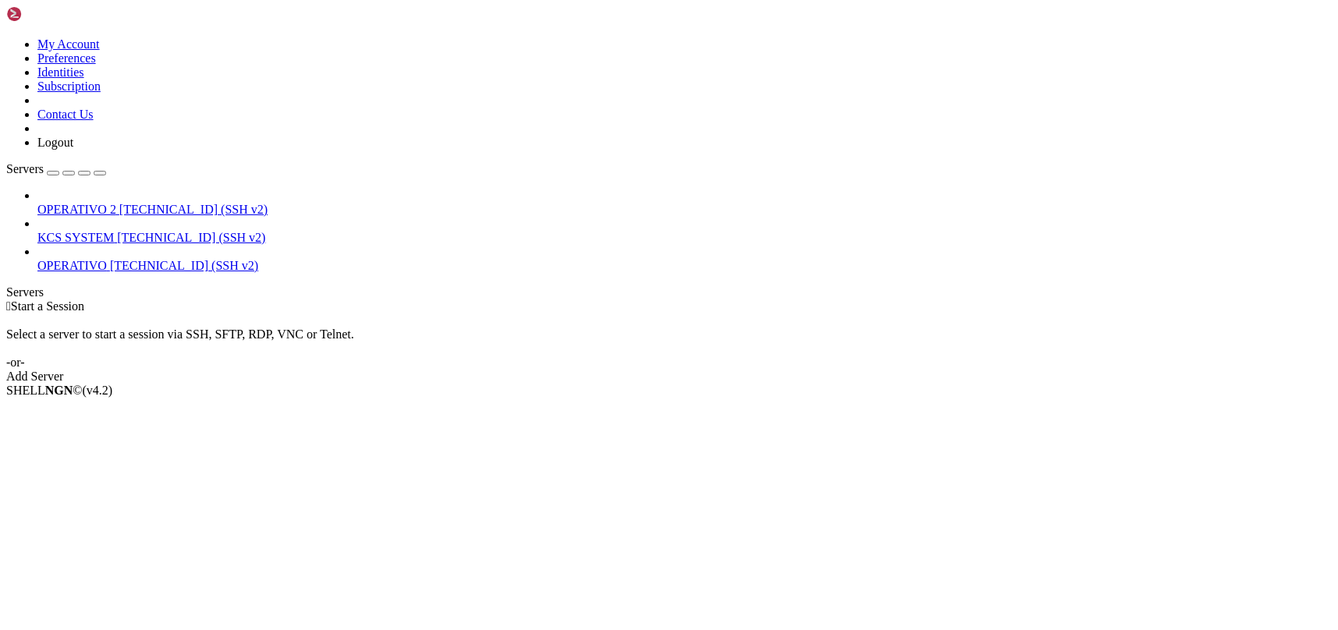
click at [128, 231] on span "[TECHNICAL_ID] (SSH v2)" at bounding box center [191, 237] width 148 height 13
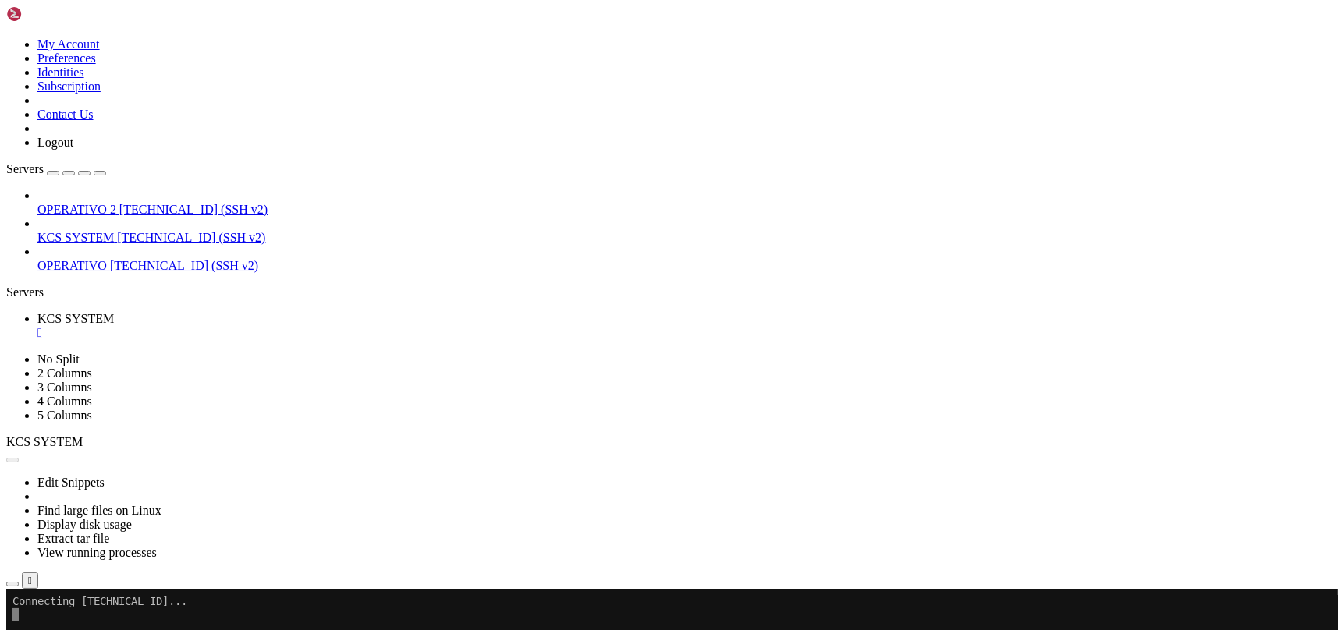
scroll to position [0, 0]
